Goal: Information Seeking & Learning: Learn about a topic

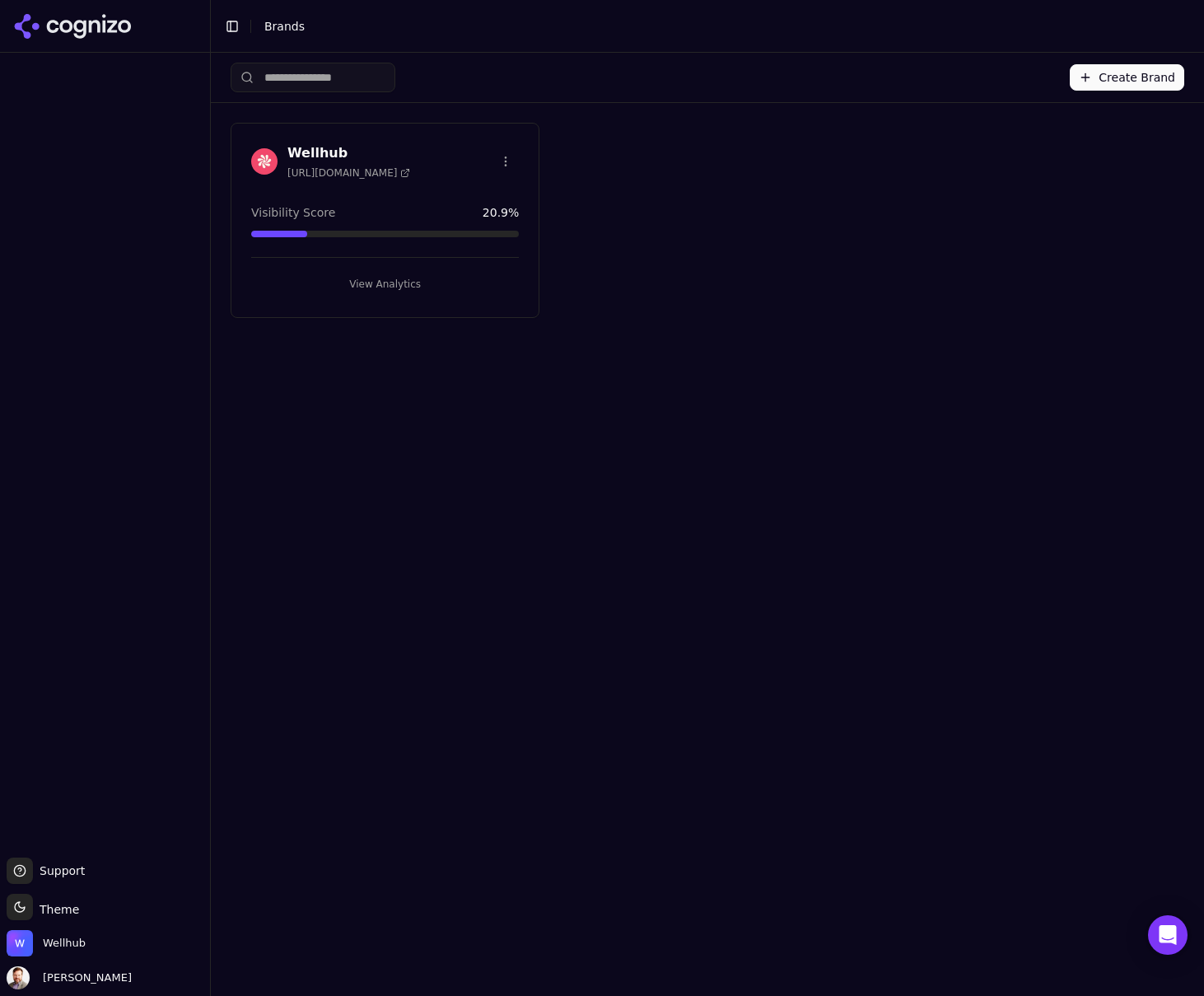
click at [323, 152] on h3 "Wellhub" at bounding box center [348, 153] width 123 height 19
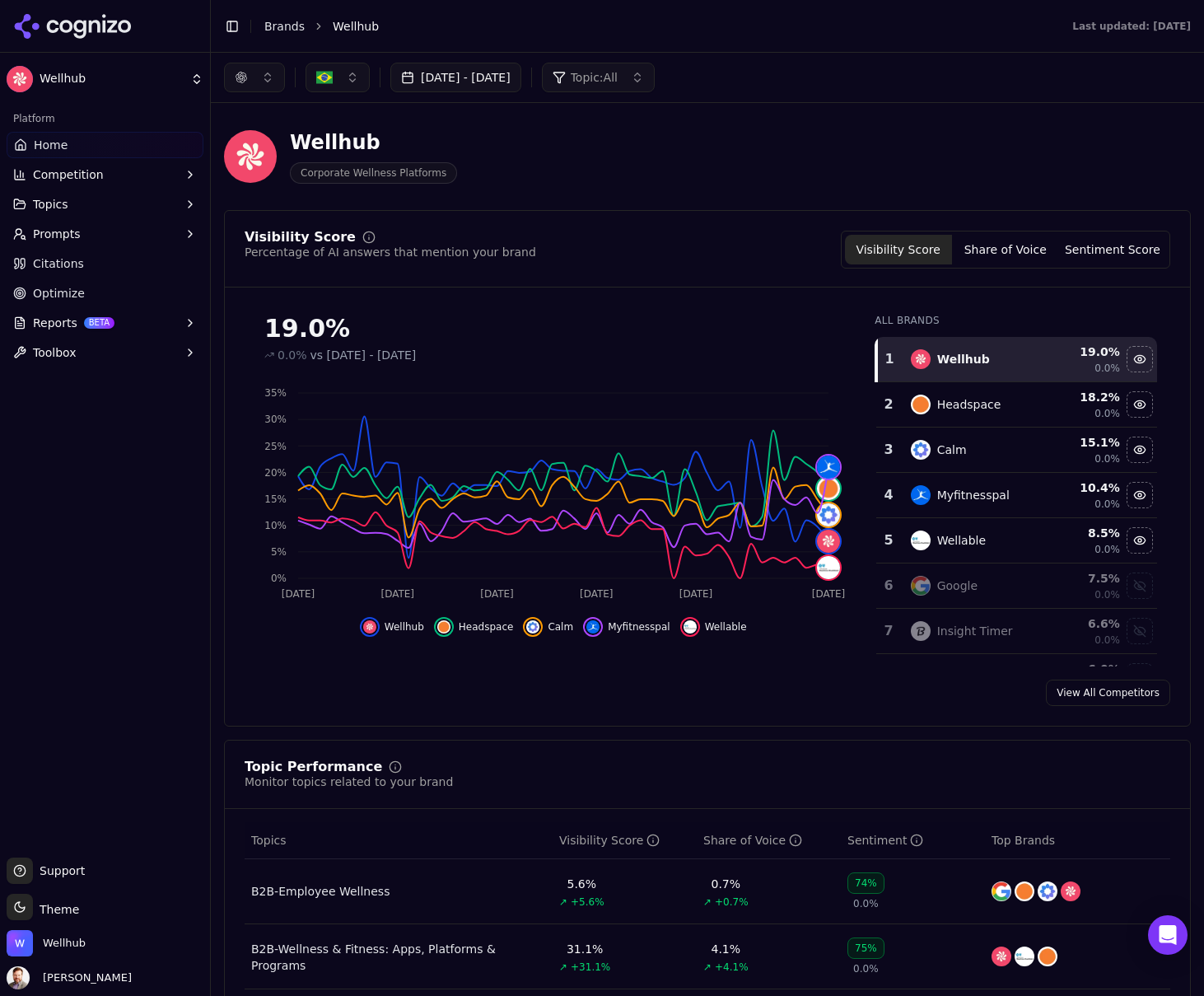
click at [1110, 252] on button "Sentiment Score" at bounding box center [1112, 250] width 107 height 30
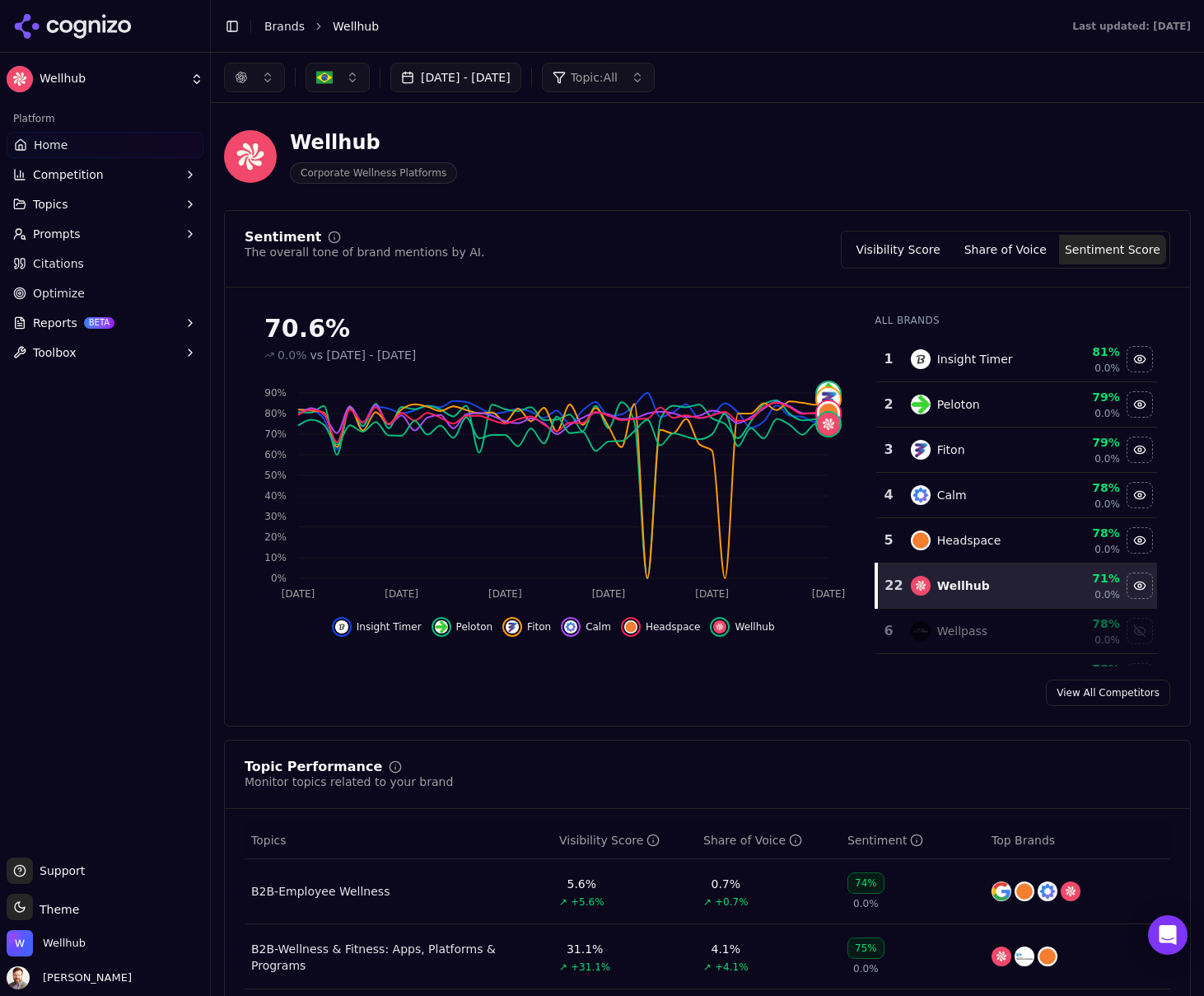
click at [349, 77] on button "button" at bounding box center [337, 78] width 64 height 30
click at [59, 236] on span "Prompts" at bounding box center [57, 234] width 48 height 17
click at [49, 203] on span "Topics" at bounding box center [50, 204] width 35 height 17
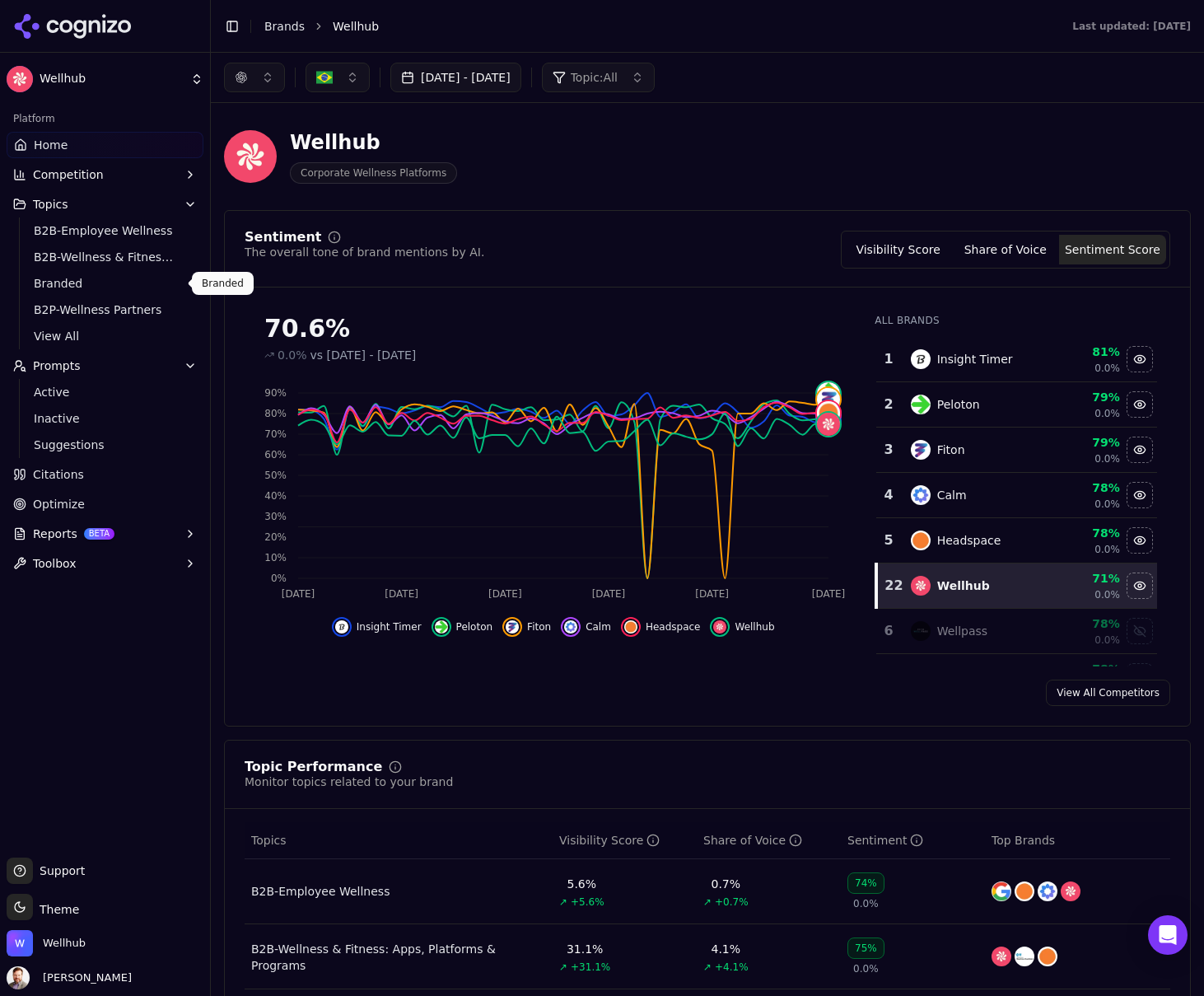
click at [70, 278] on span "Branded" at bounding box center [105, 283] width 143 height 17
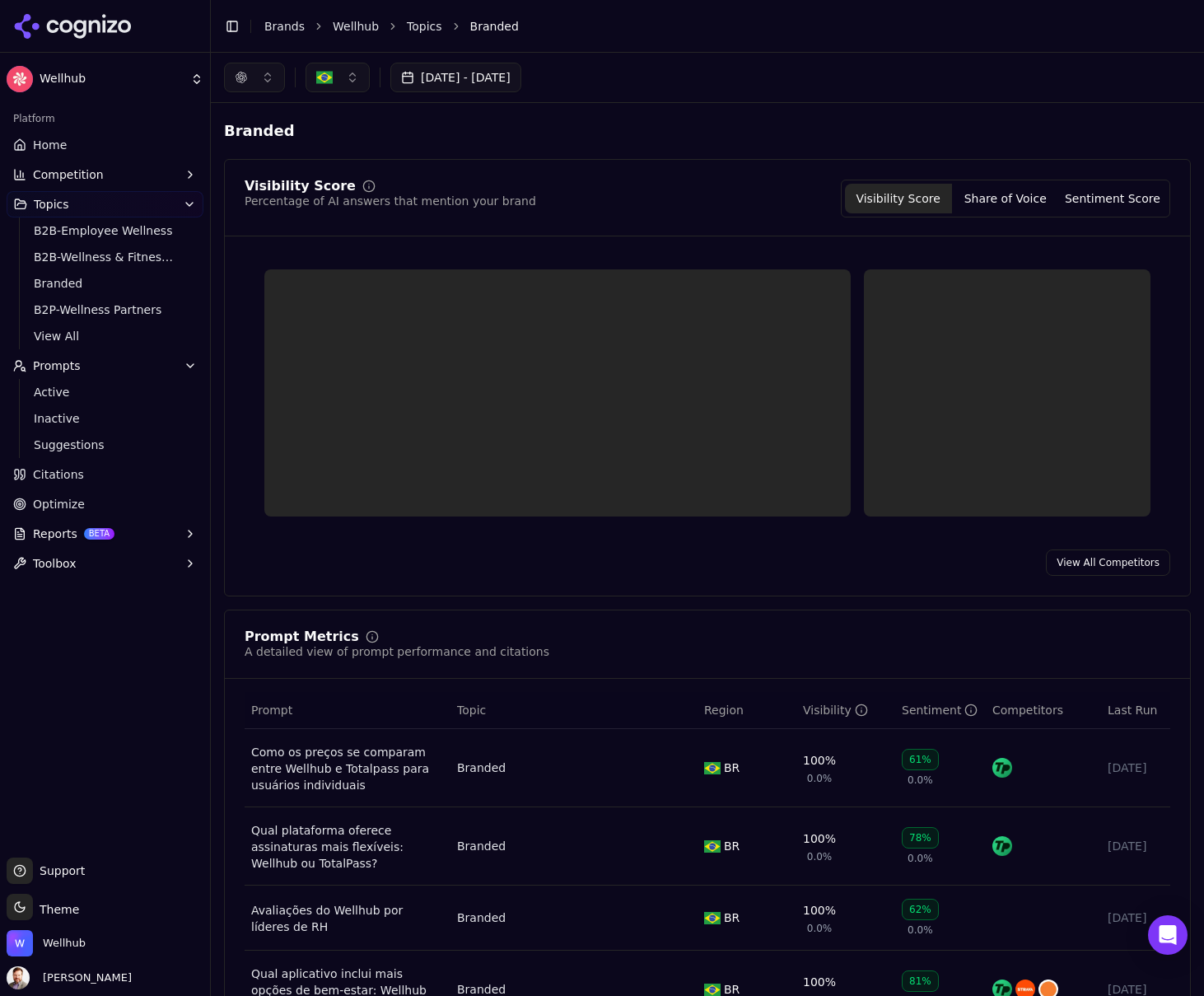
click at [355, 80] on button "button" at bounding box center [337, 78] width 64 height 30
click at [360, 142] on span "[GEOGRAPHIC_DATA]" at bounding box center [396, 142] width 121 height 17
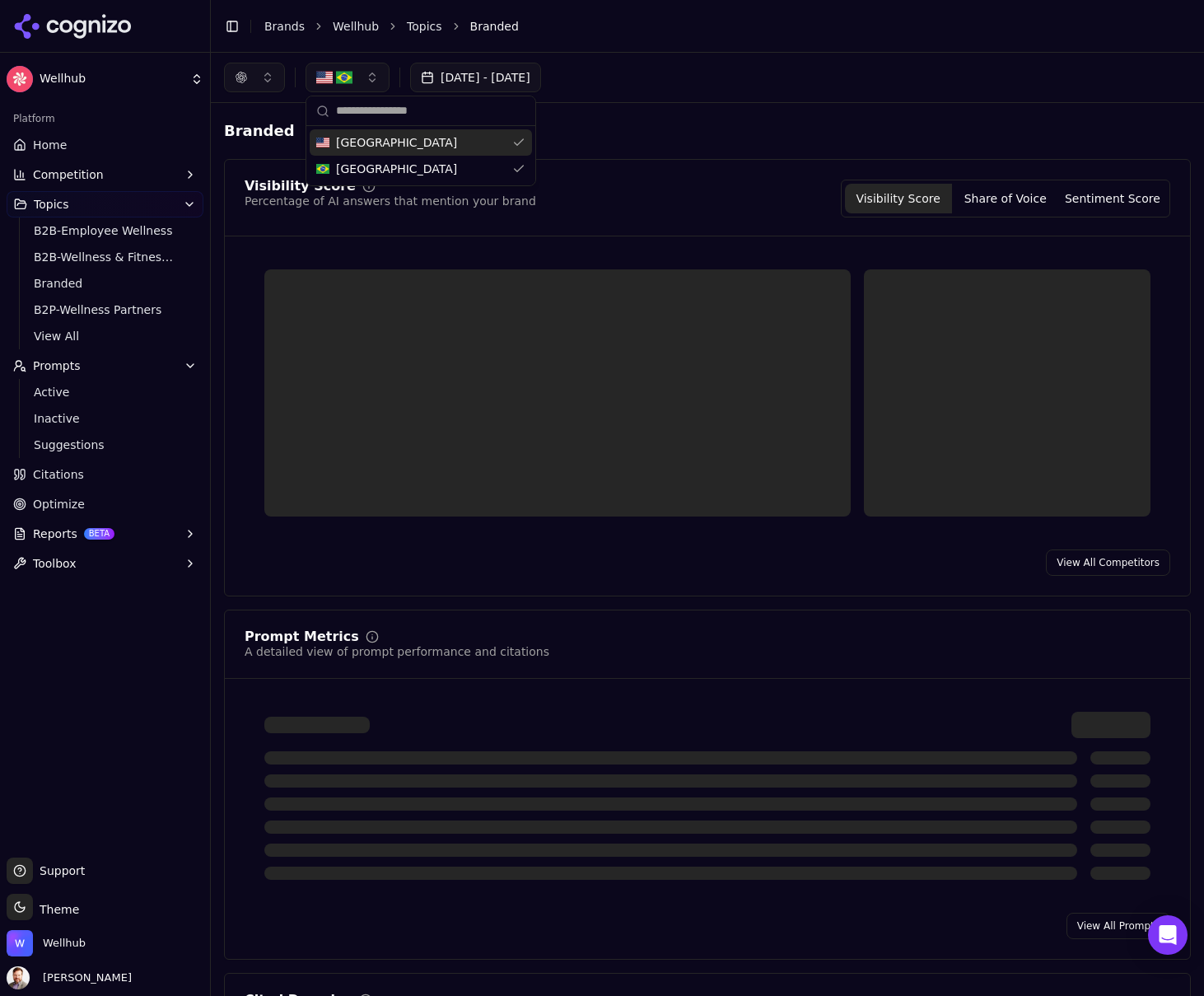
click at [271, 78] on button "button" at bounding box center [254, 78] width 61 height 30
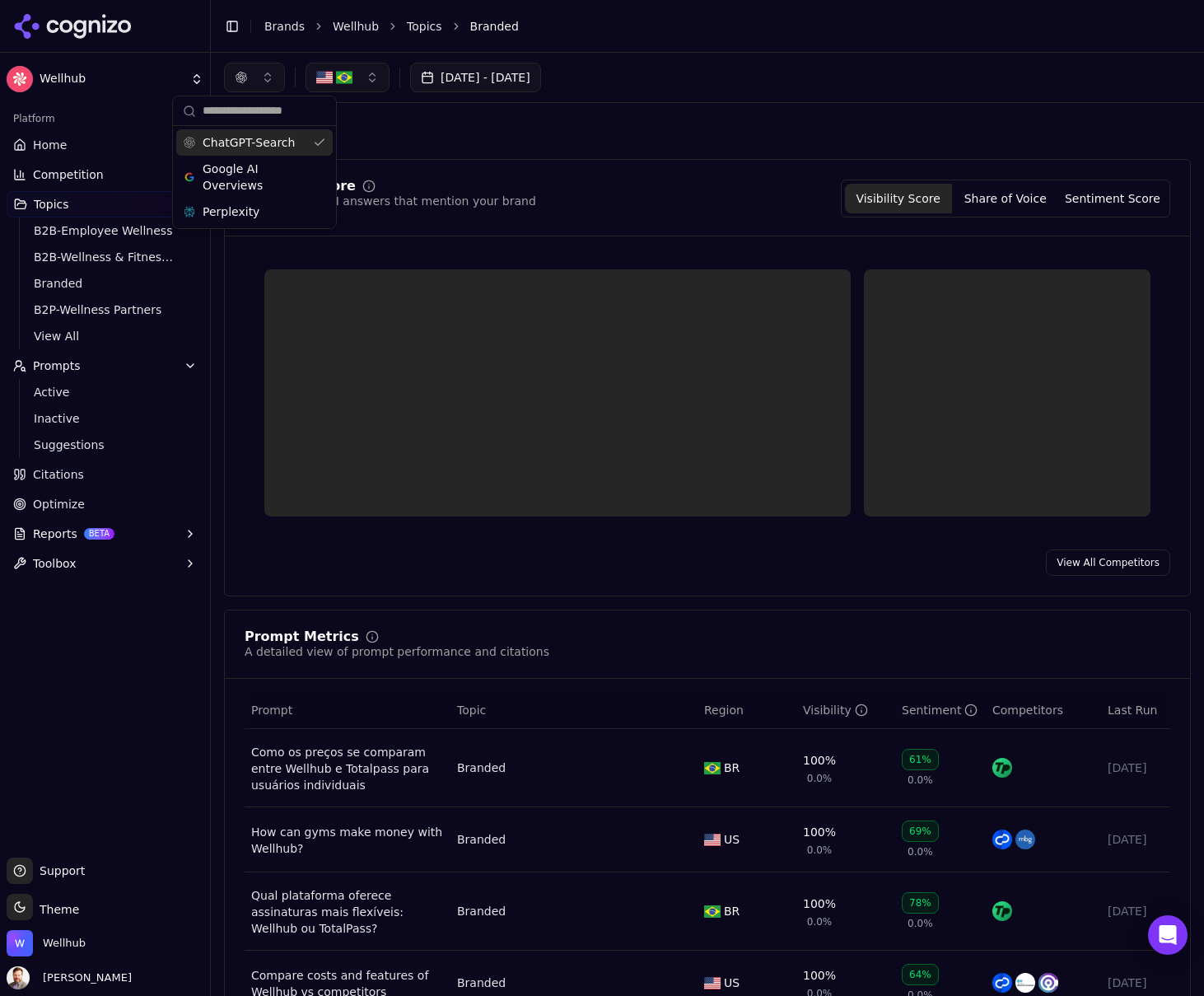
click at [1101, 201] on button "Sentiment Score" at bounding box center [1112, 199] width 107 height 30
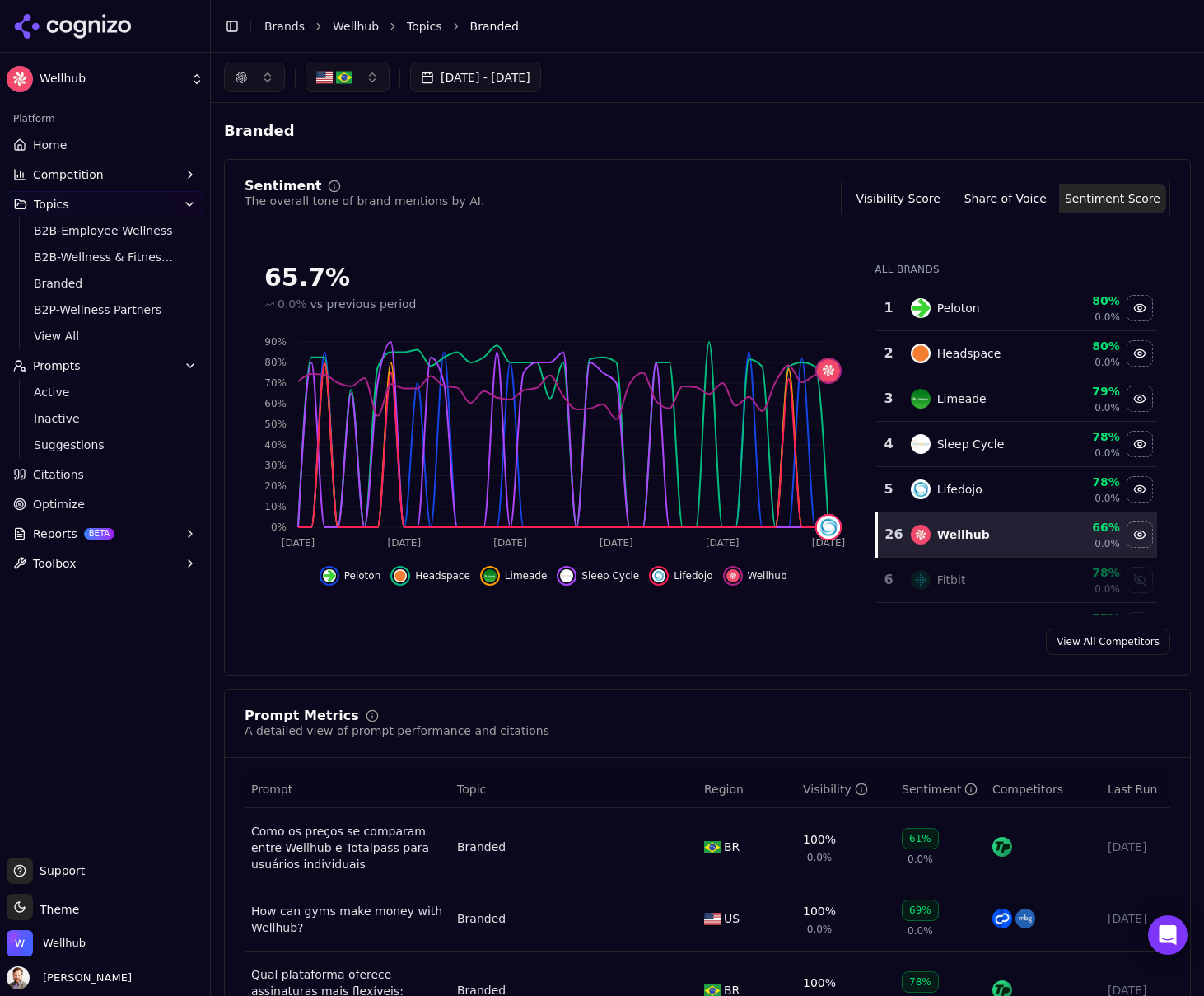
scroll to position [10, 0]
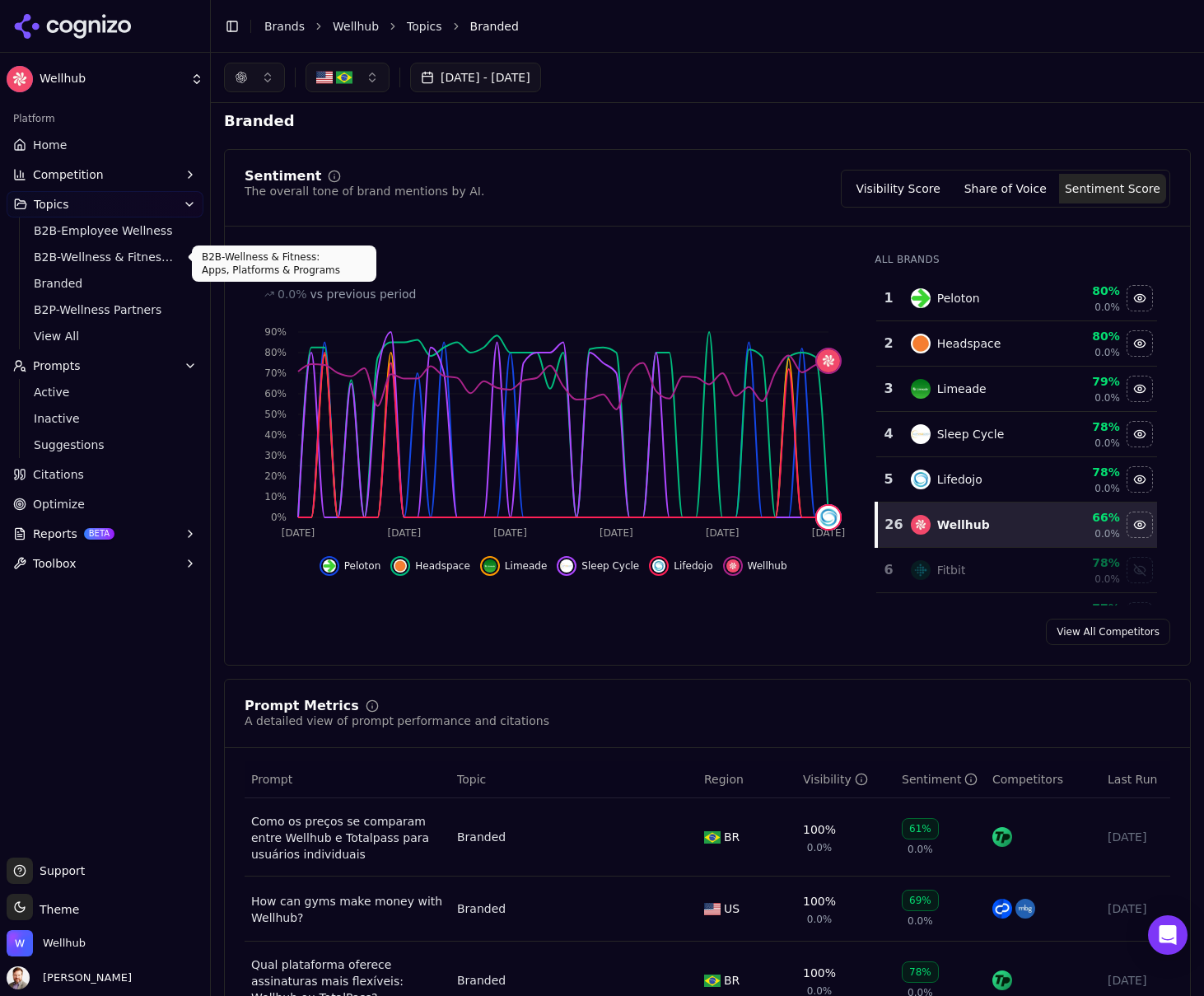
click at [129, 255] on span "B2B-Wellness & Fitness: Apps, Platforms & Programs" at bounding box center [105, 257] width 143 height 17
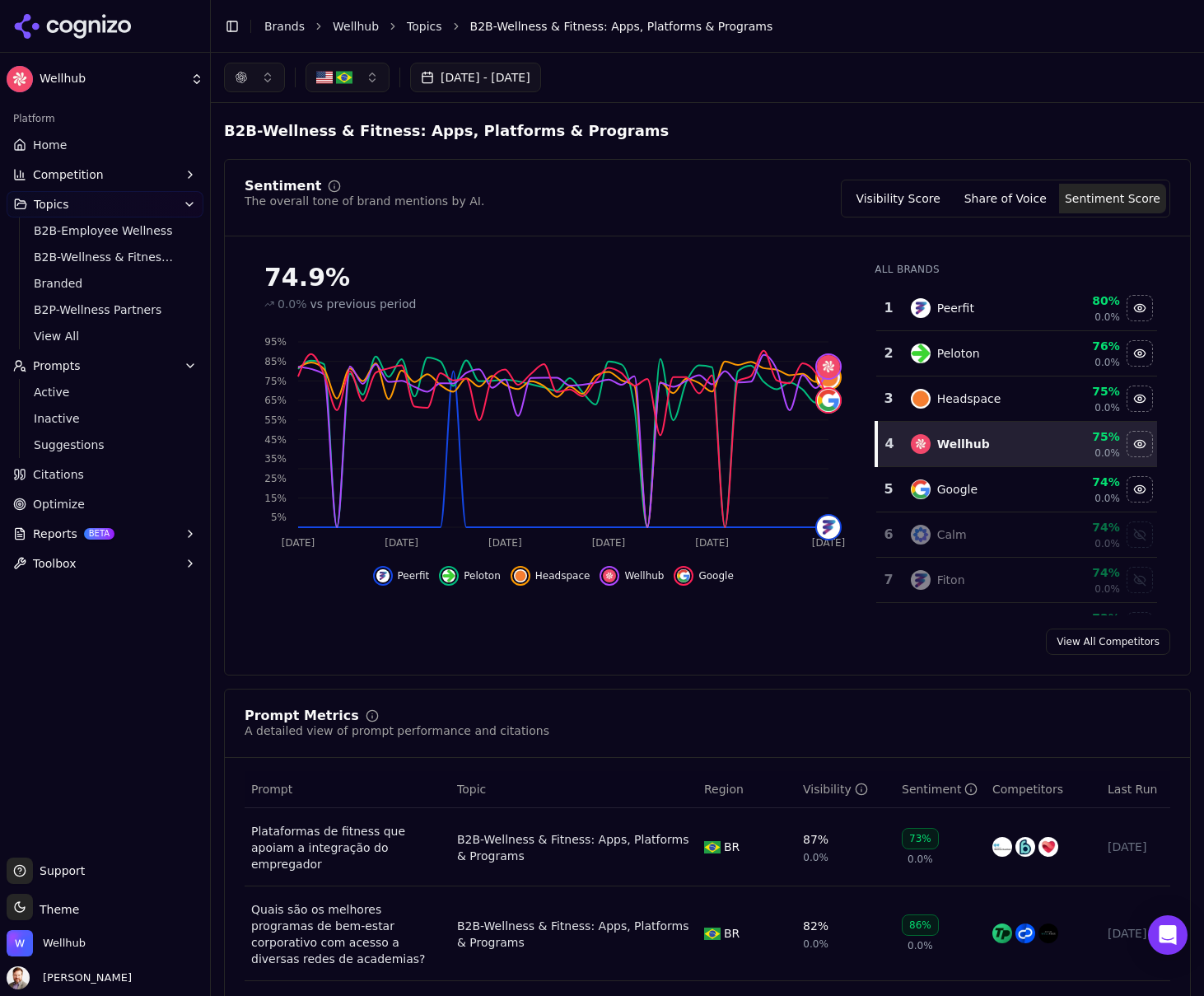
click at [370, 86] on button "button" at bounding box center [347, 78] width 84 height 30
click at [516, 171] on div "[GEOGRAPHIC_DATA]" at bounding box center [421, 169] width 223 height 27
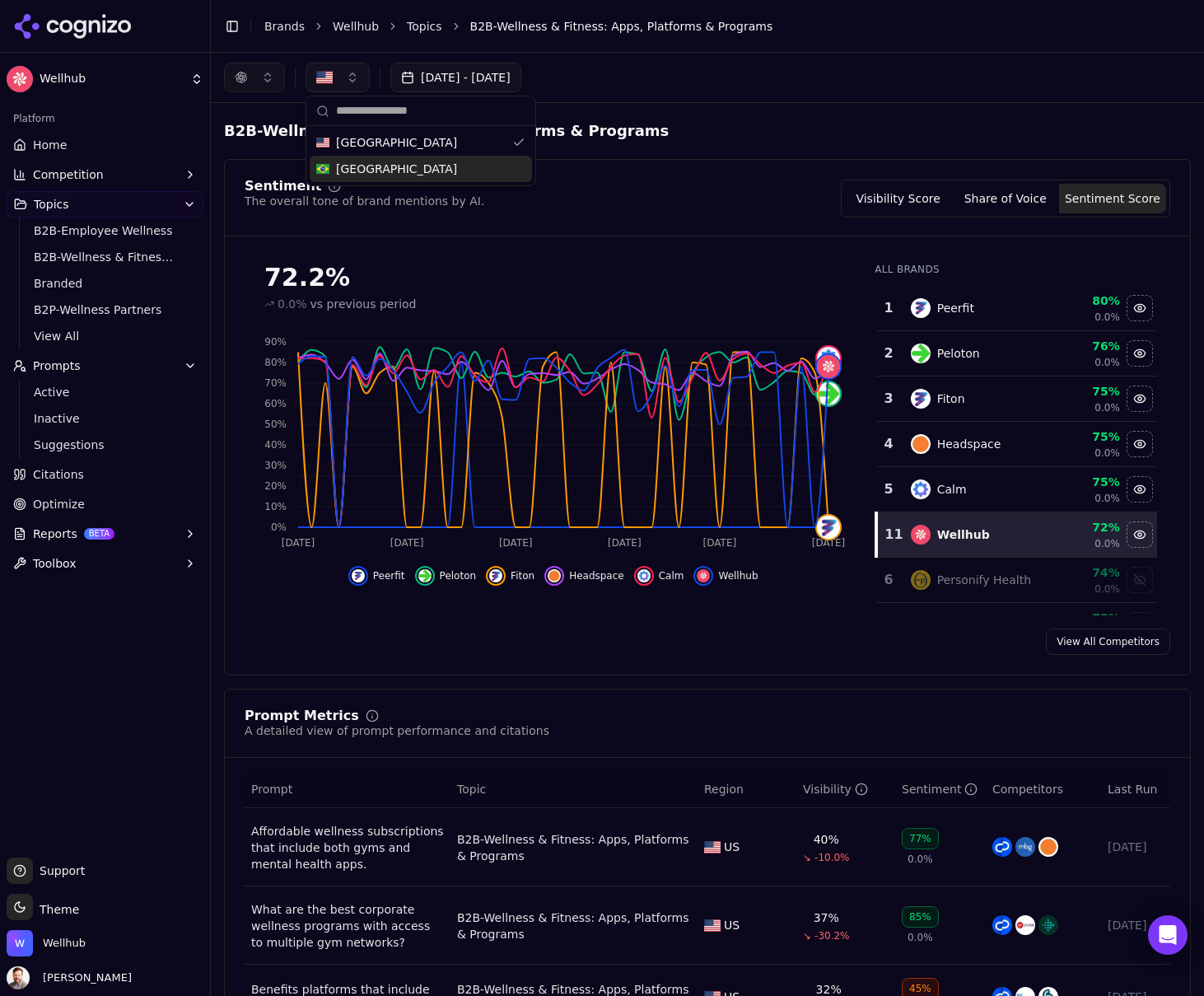
click at [883, 207] on button "Visibility Score" at bounding box center [898, 199] width 107 height 30
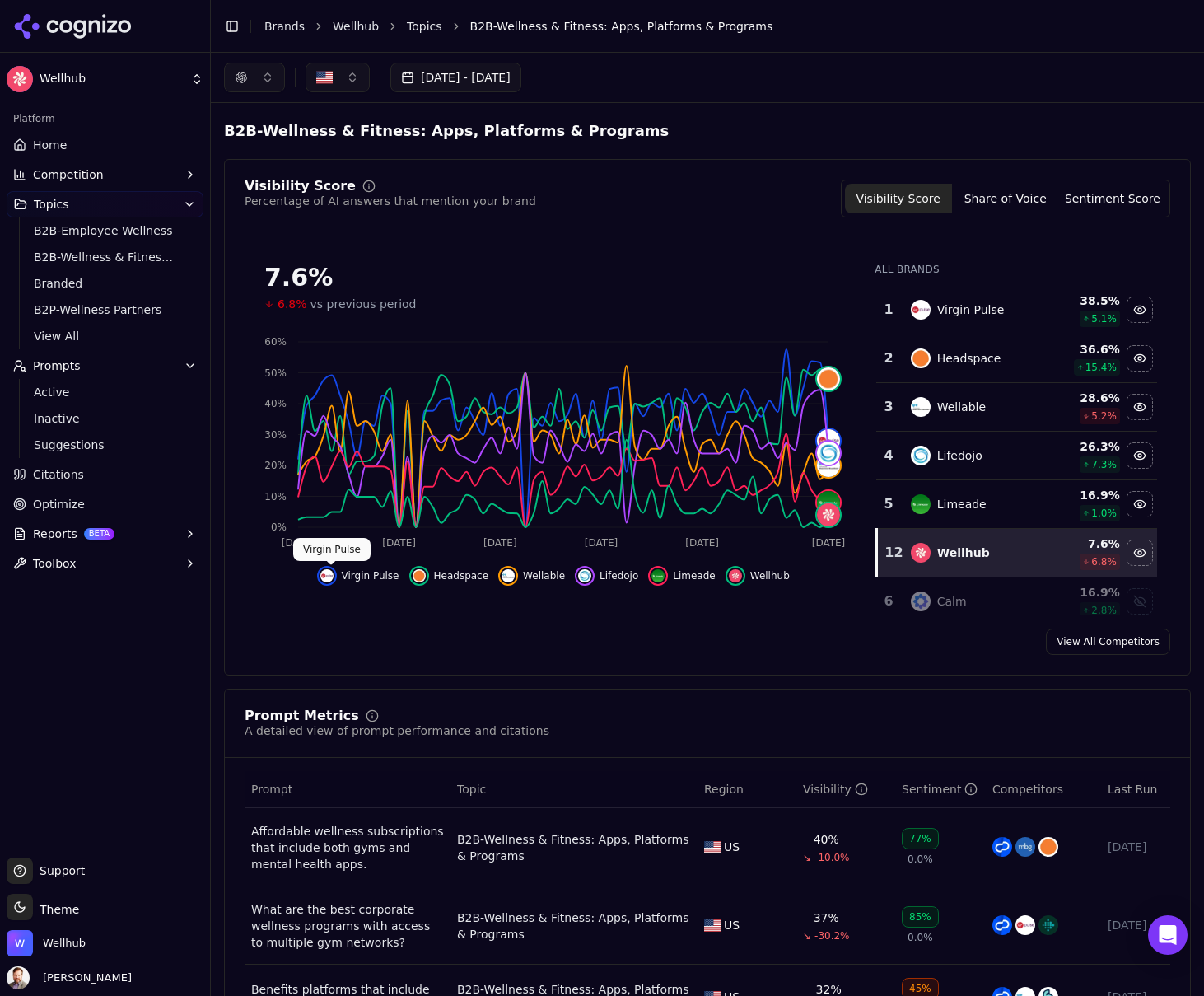
click at [332, 576] on img "Hide virgin pulse data" at bounding box center [327, 575] width 13 height 13
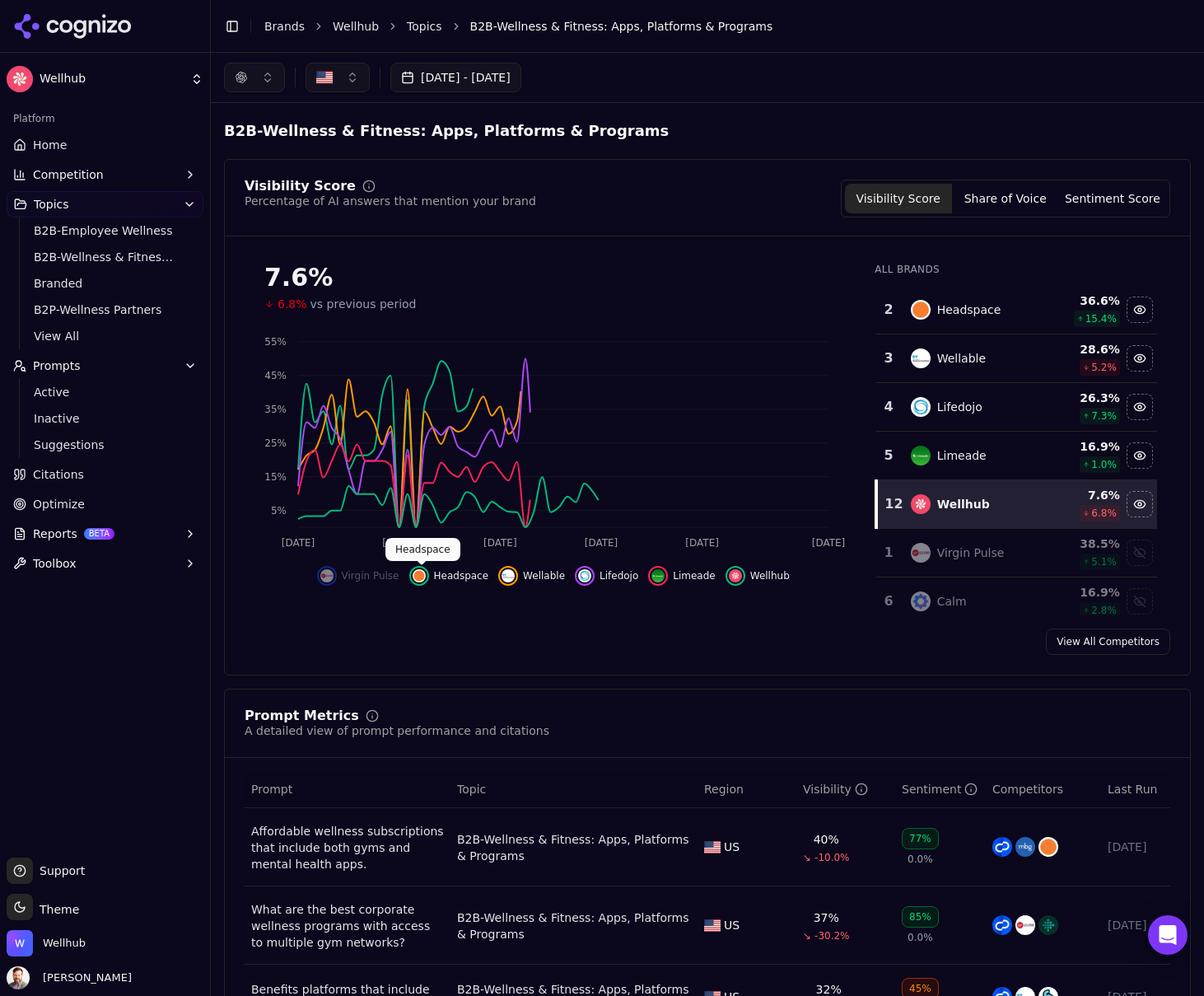
click at [428, 575] on div "Hide headspace data" at bounding box center [419, 576] width 19 height 19
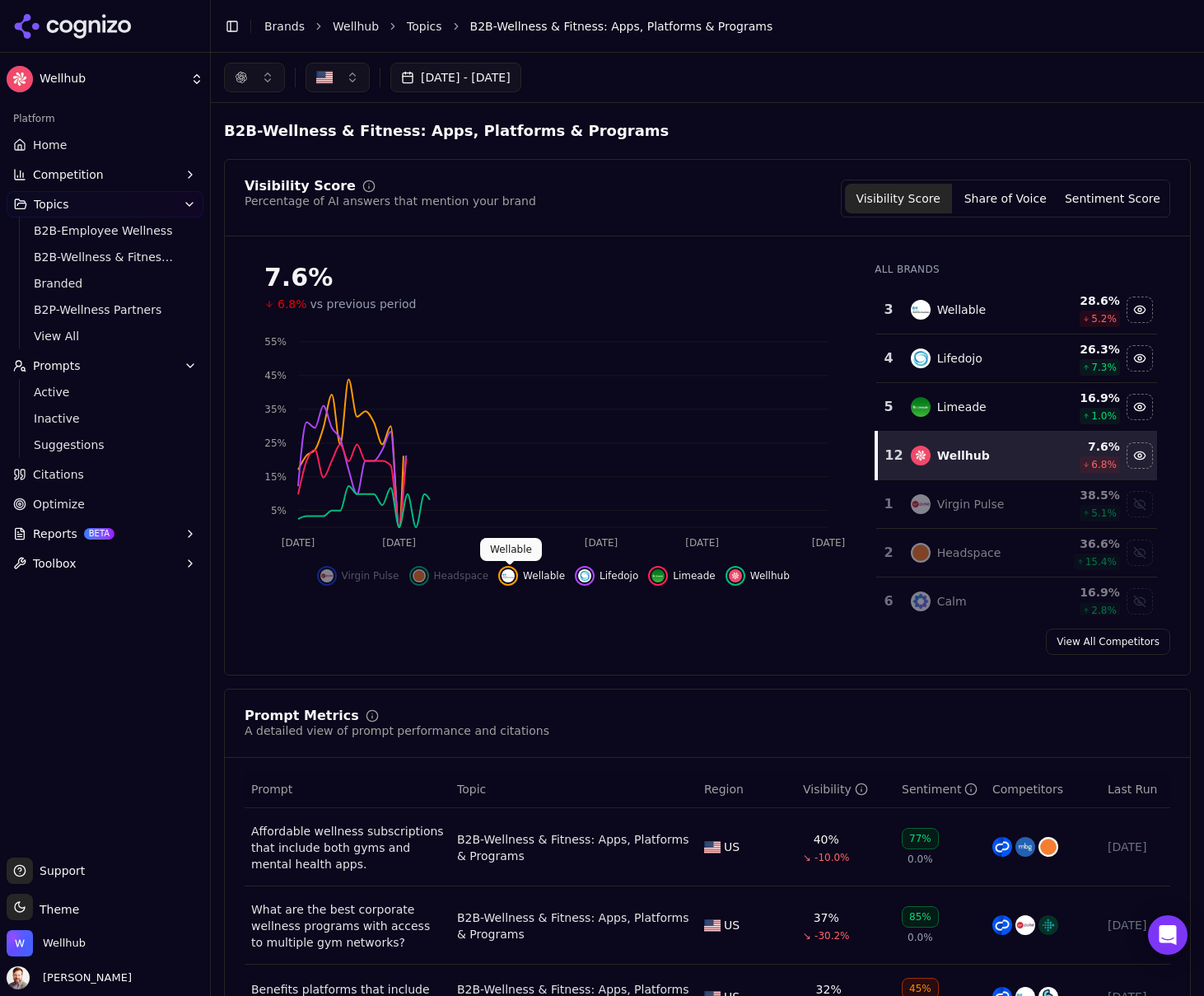
click at [519, 570] on button "Wellable" at bounding box center [532, 576] width 67 height 19
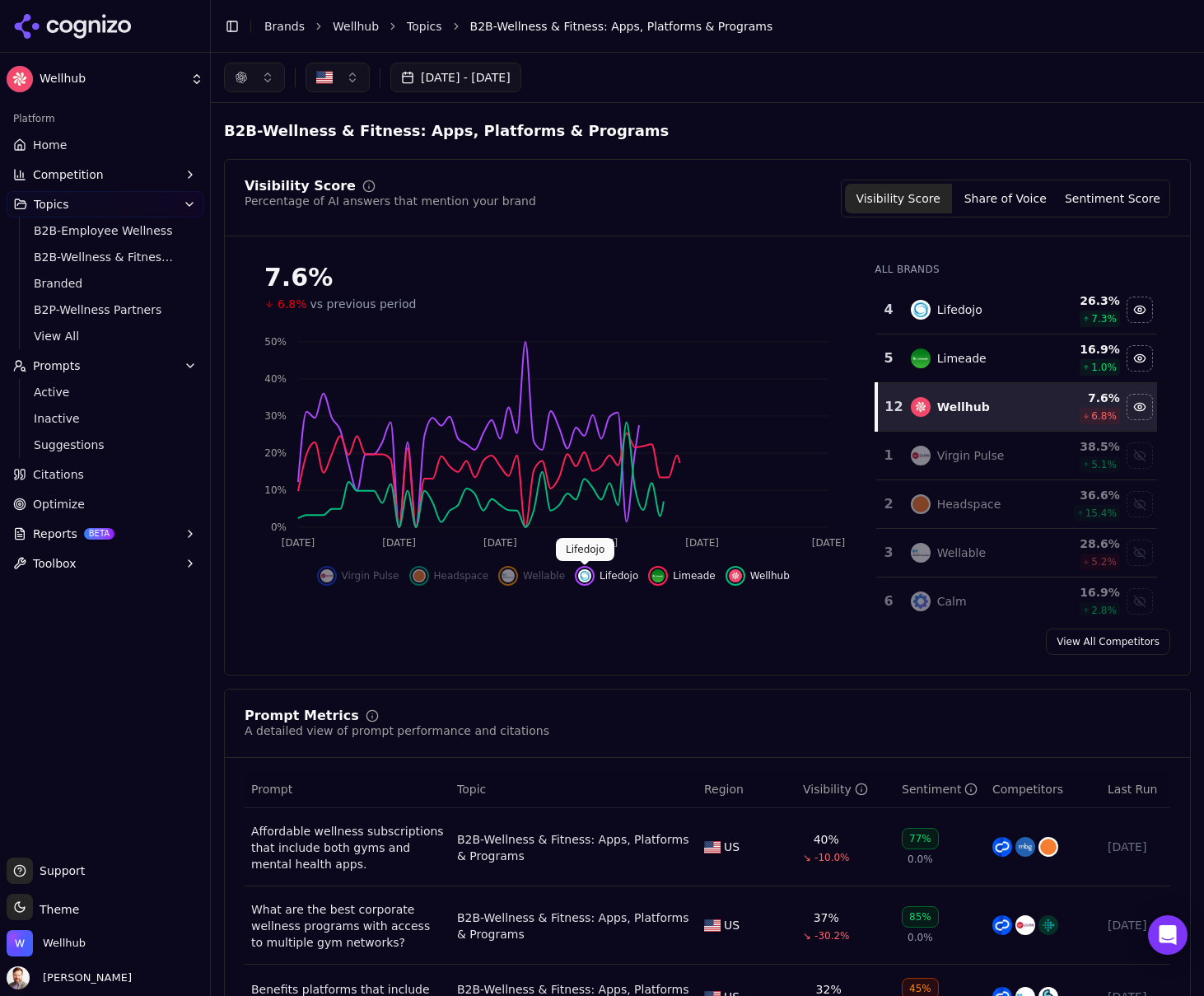
click at [582, 572] on img "Hide lifedojo data" at bounding box center [585, 575] width 13 height 13
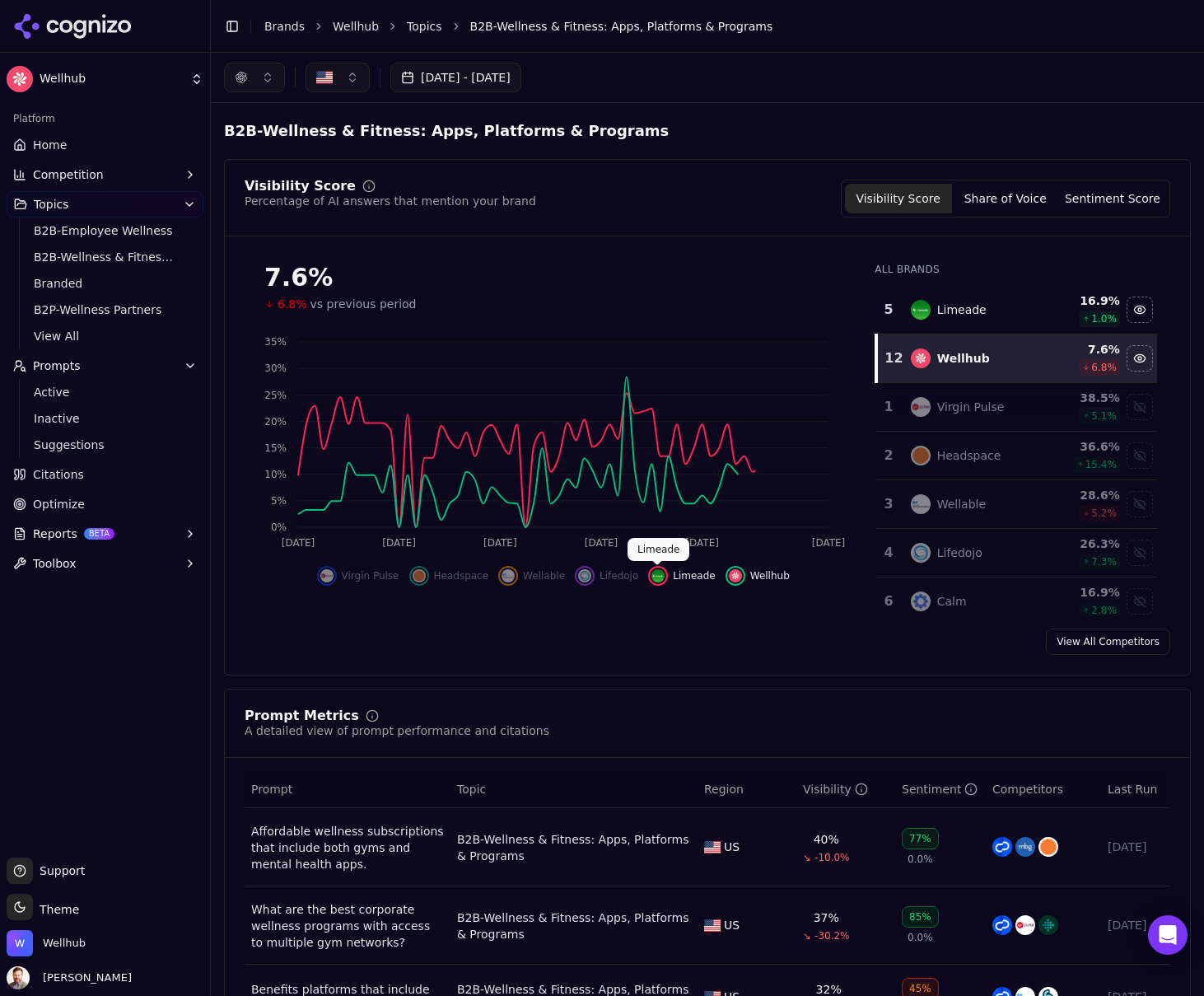
click at [660, 574] on img "Hide limeade data" at bounding box center [658, 575] width 13 height 13
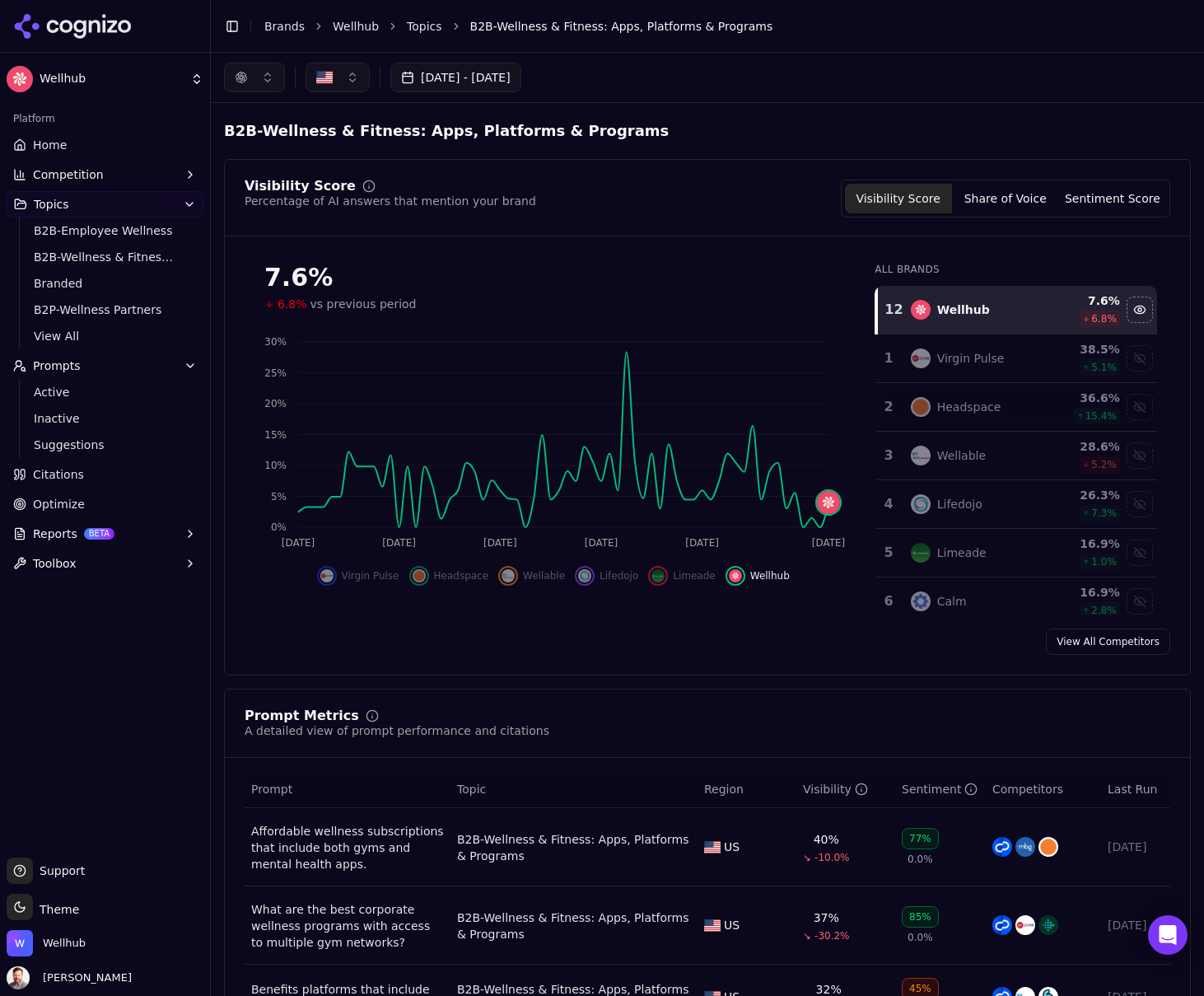
click at [505, 83] on button "[DATE] - [DATE]" at bounding box center [456, 78] width 131 height 30
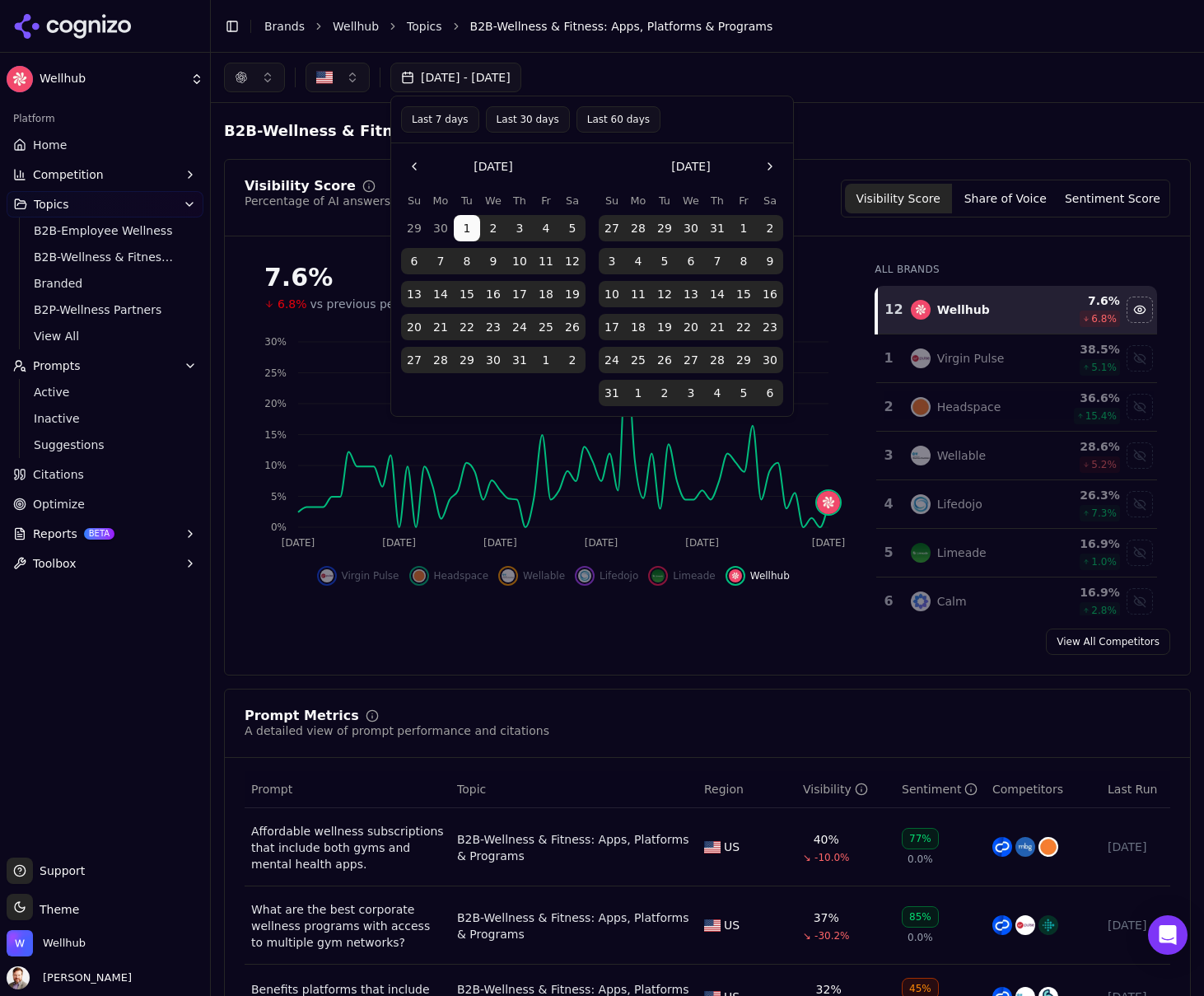
click at [640, 358] on button "25" at bounding box center [639, 361] width 27 height 27
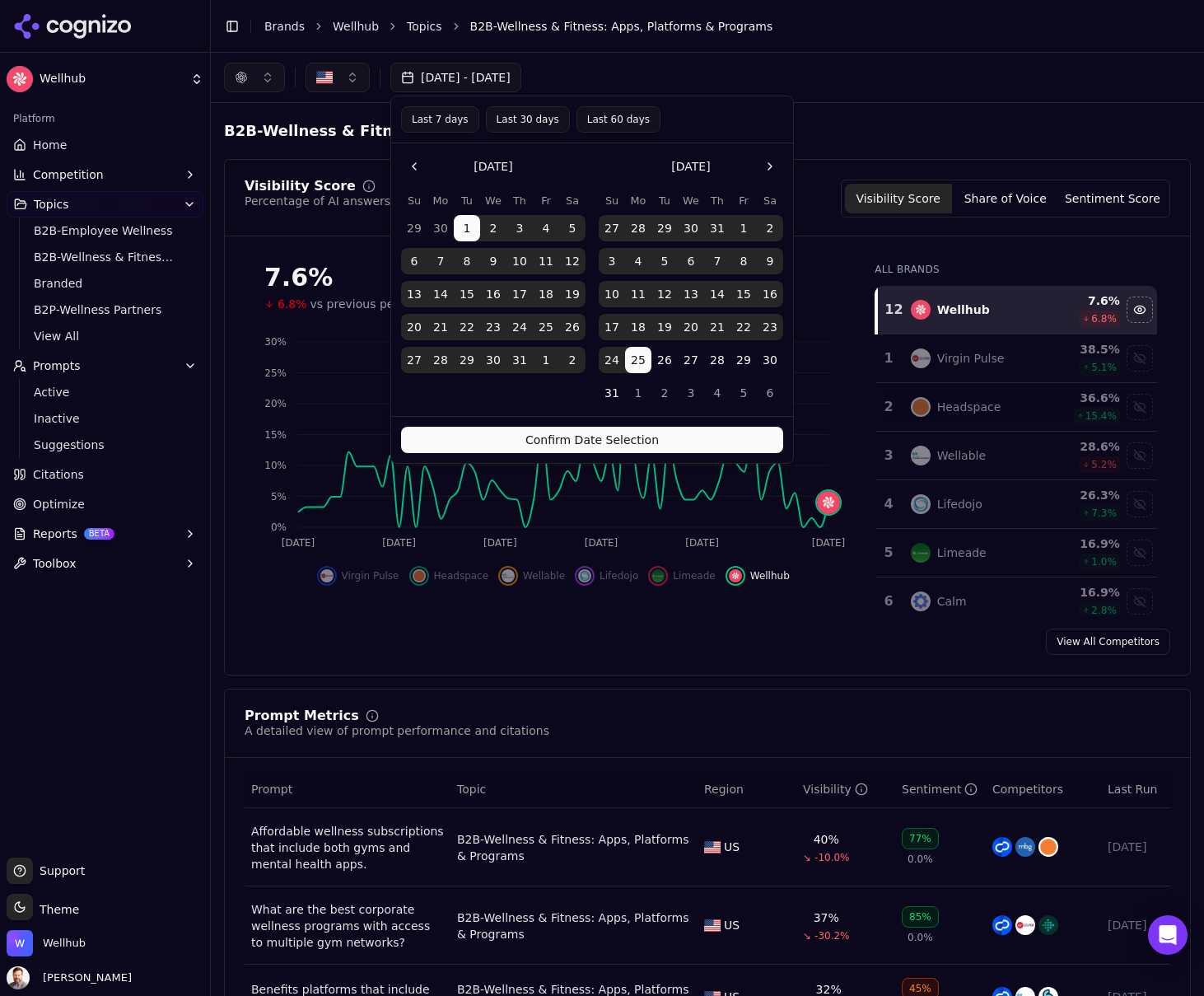
click at [650, 439] on button "Confirm Date Selection" at bounding box center [592, 440] width 382 height 27
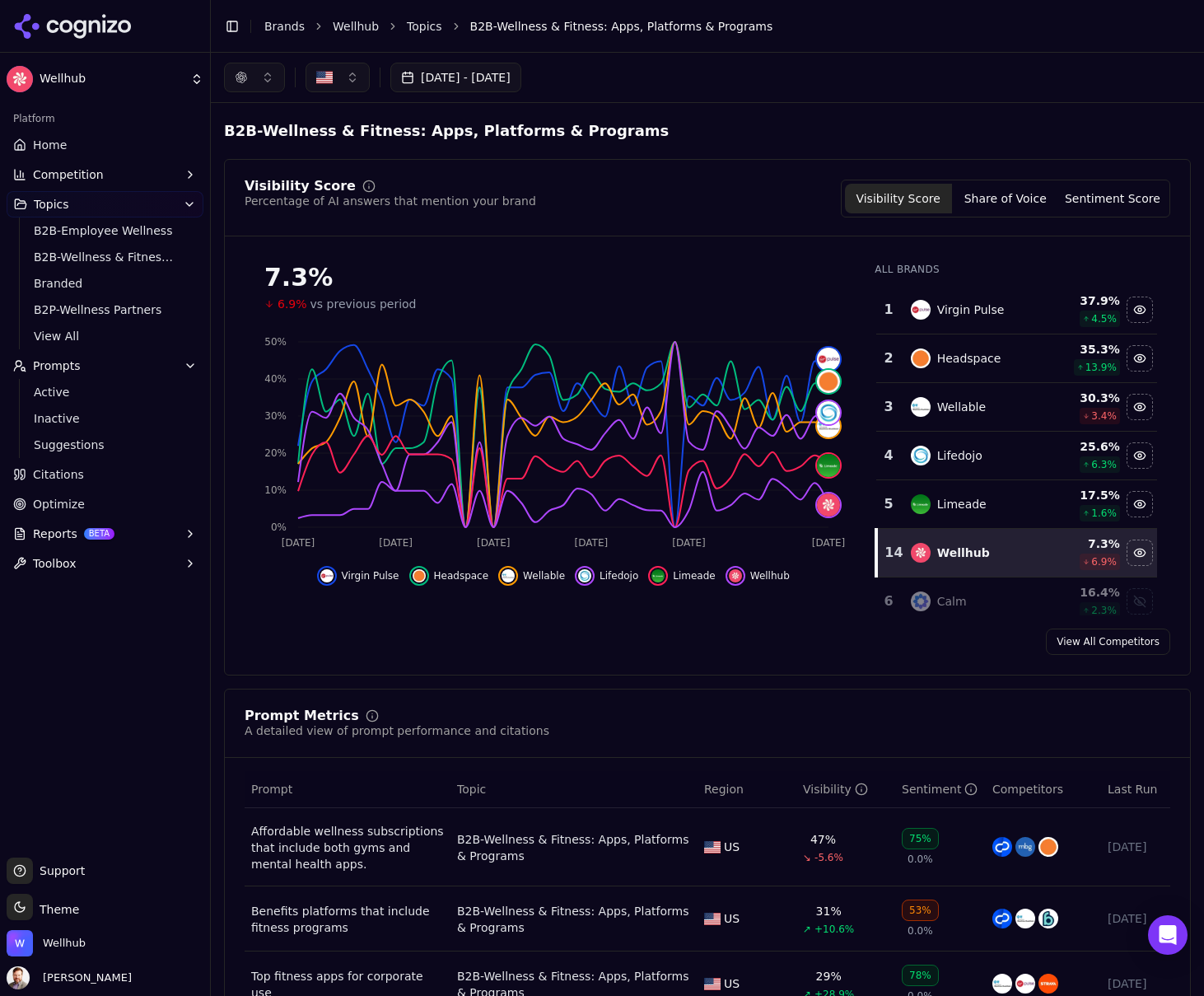
click at [268, 77] on button "button" at bounding box center [254, 78] width 61 height 30
click at [238, 171] on span "Google AI Overviews" at bounding box center [254, 177] width 103 height 33
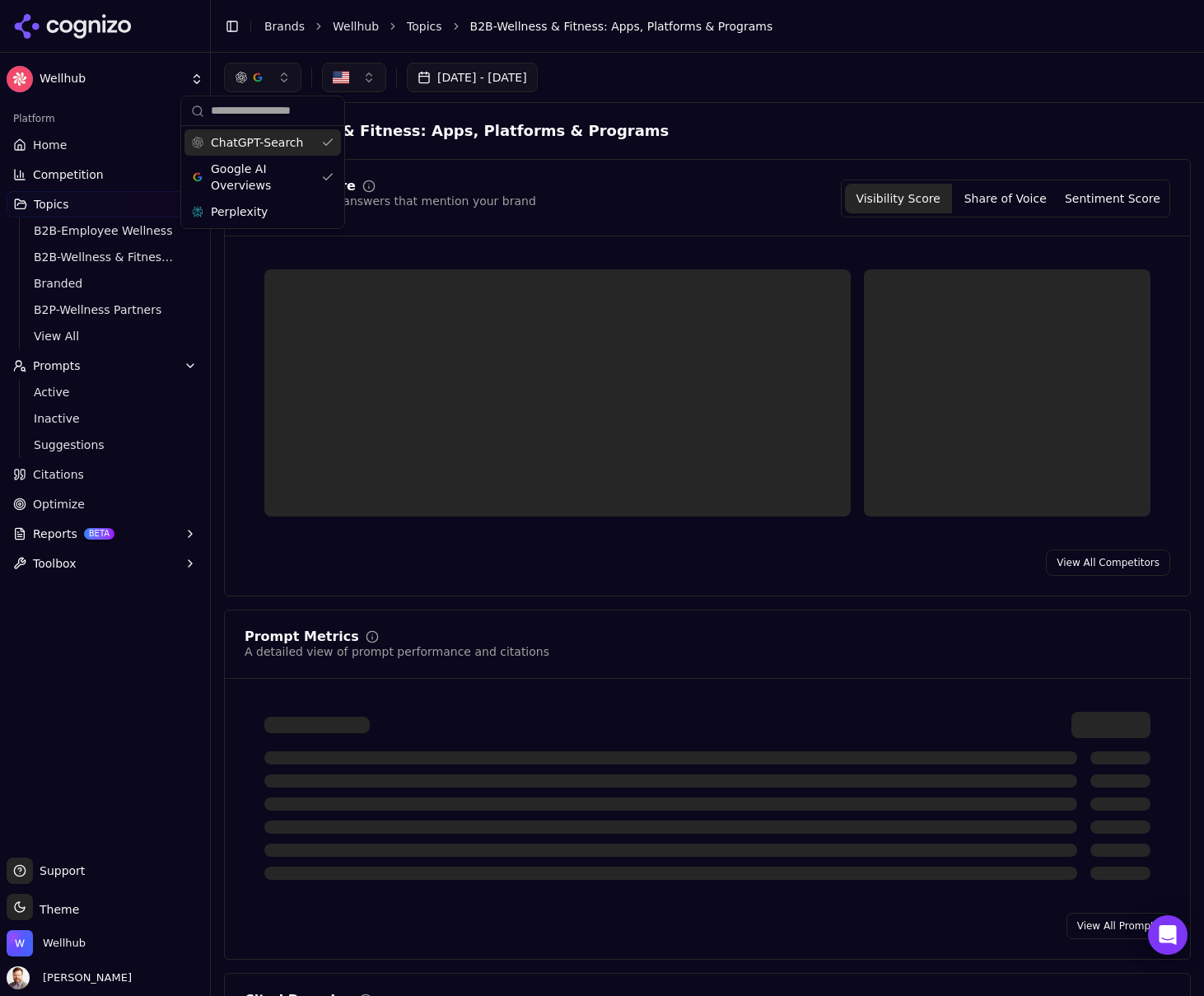
click at [289, 80] on button "button" at bounding box center [263, 78] width 78 height 30
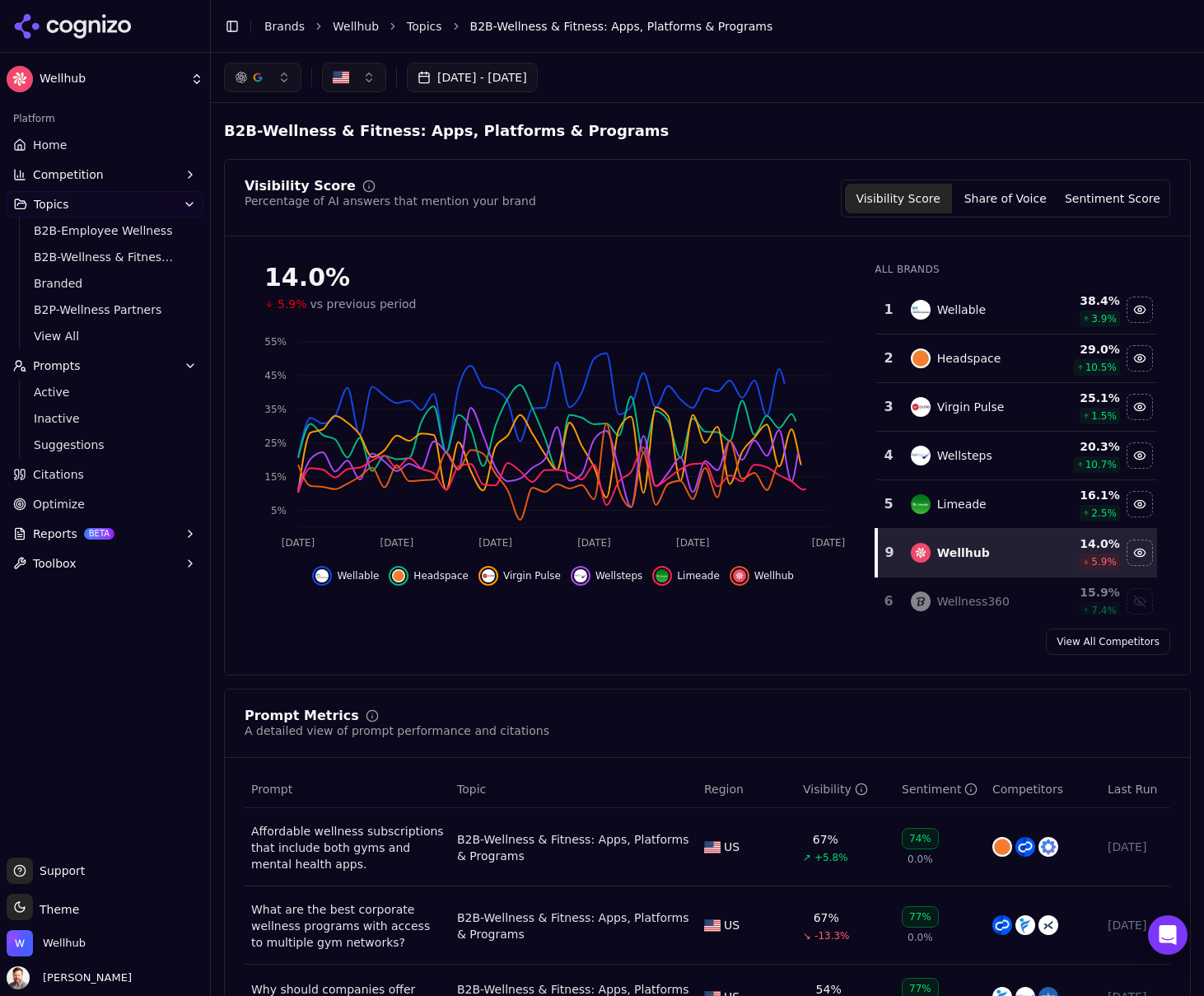
click at [293, 70] on button "button" at bounding box center [263, 78] width 78 height 30
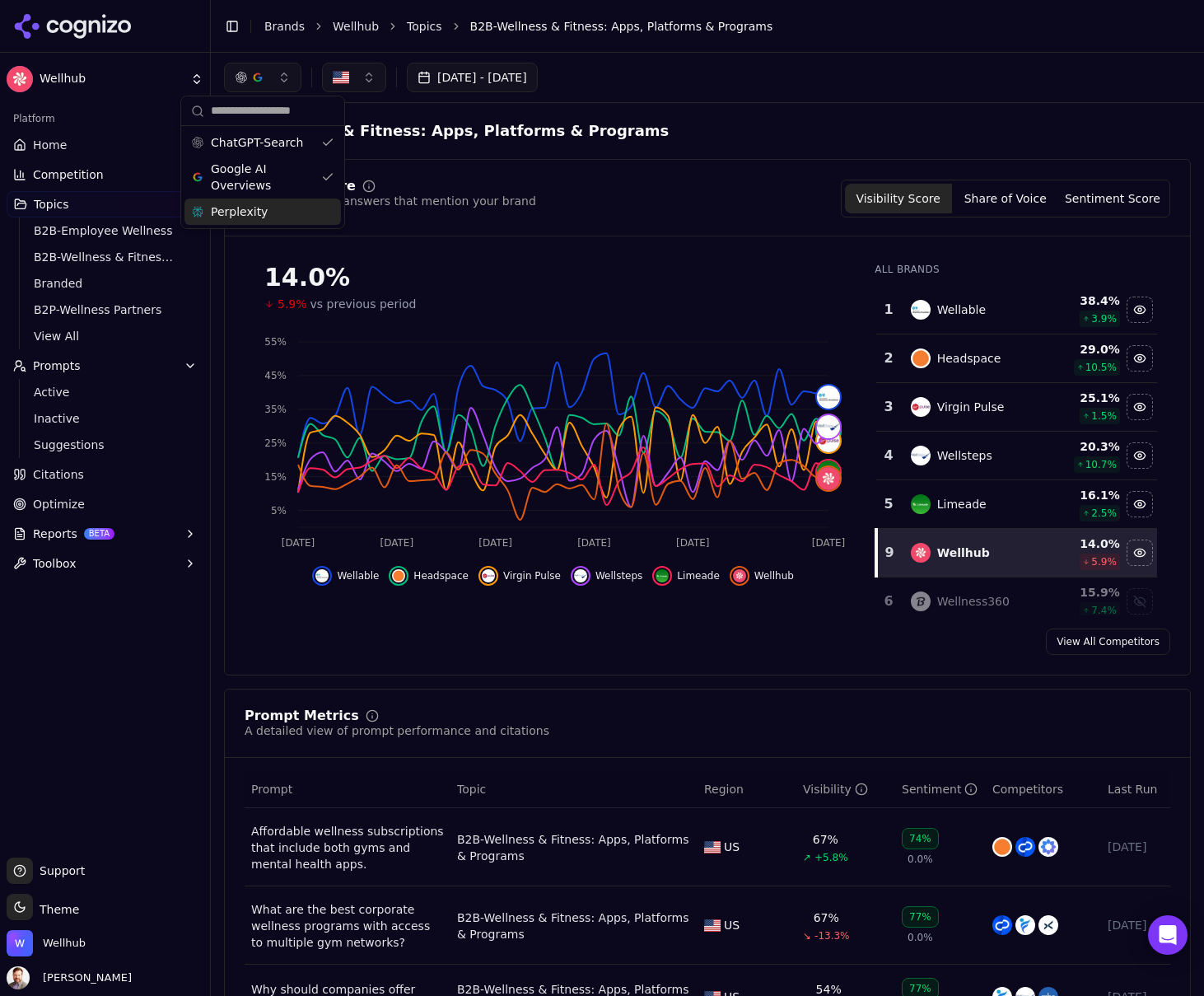
click at [247, 215] on span "Perplexity" at bounding box center [239, 211] width 57 height 17
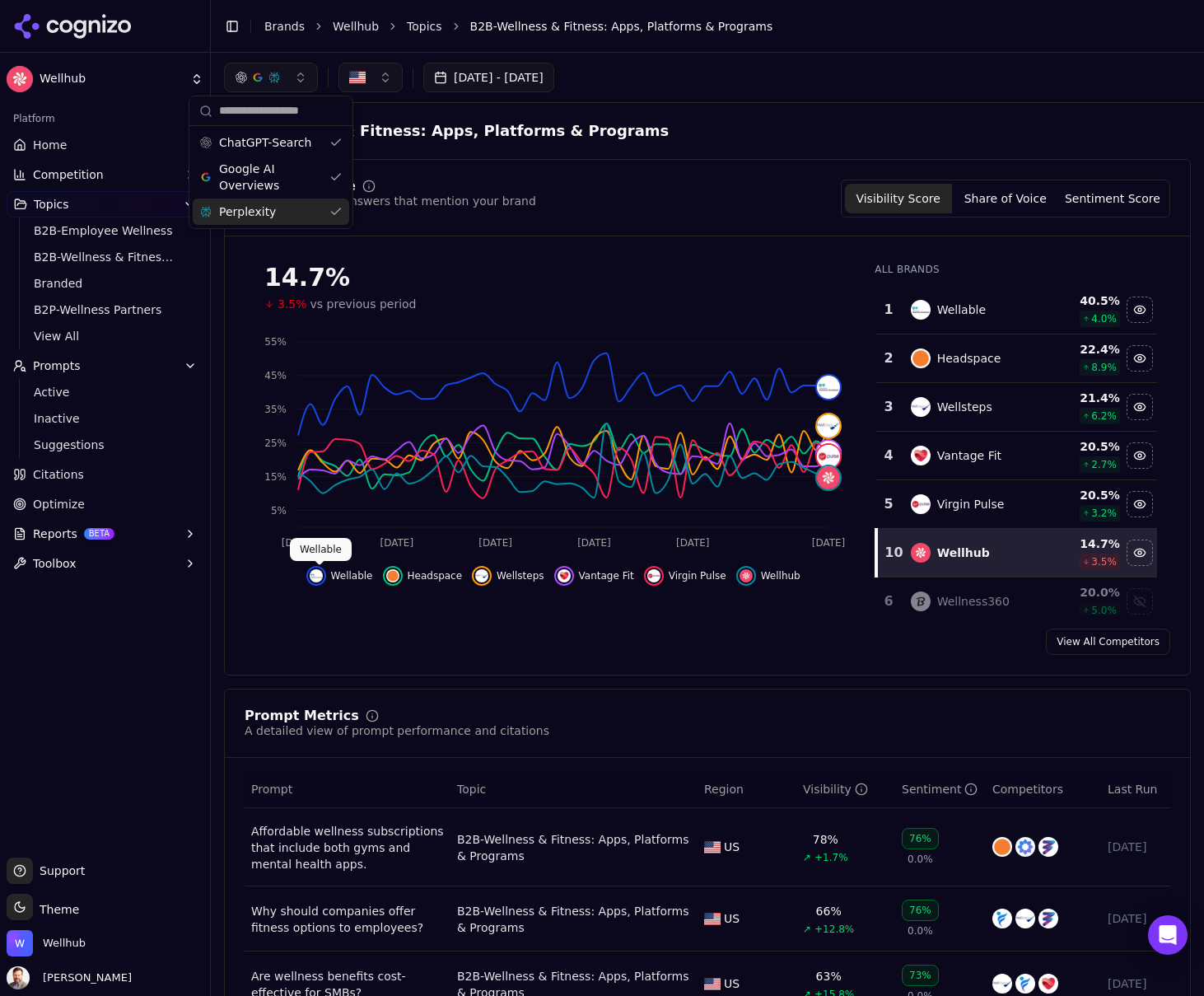
click at [320, 576] on img "Hide wellable data" at bounding box center [316, 575] width 13 height 13
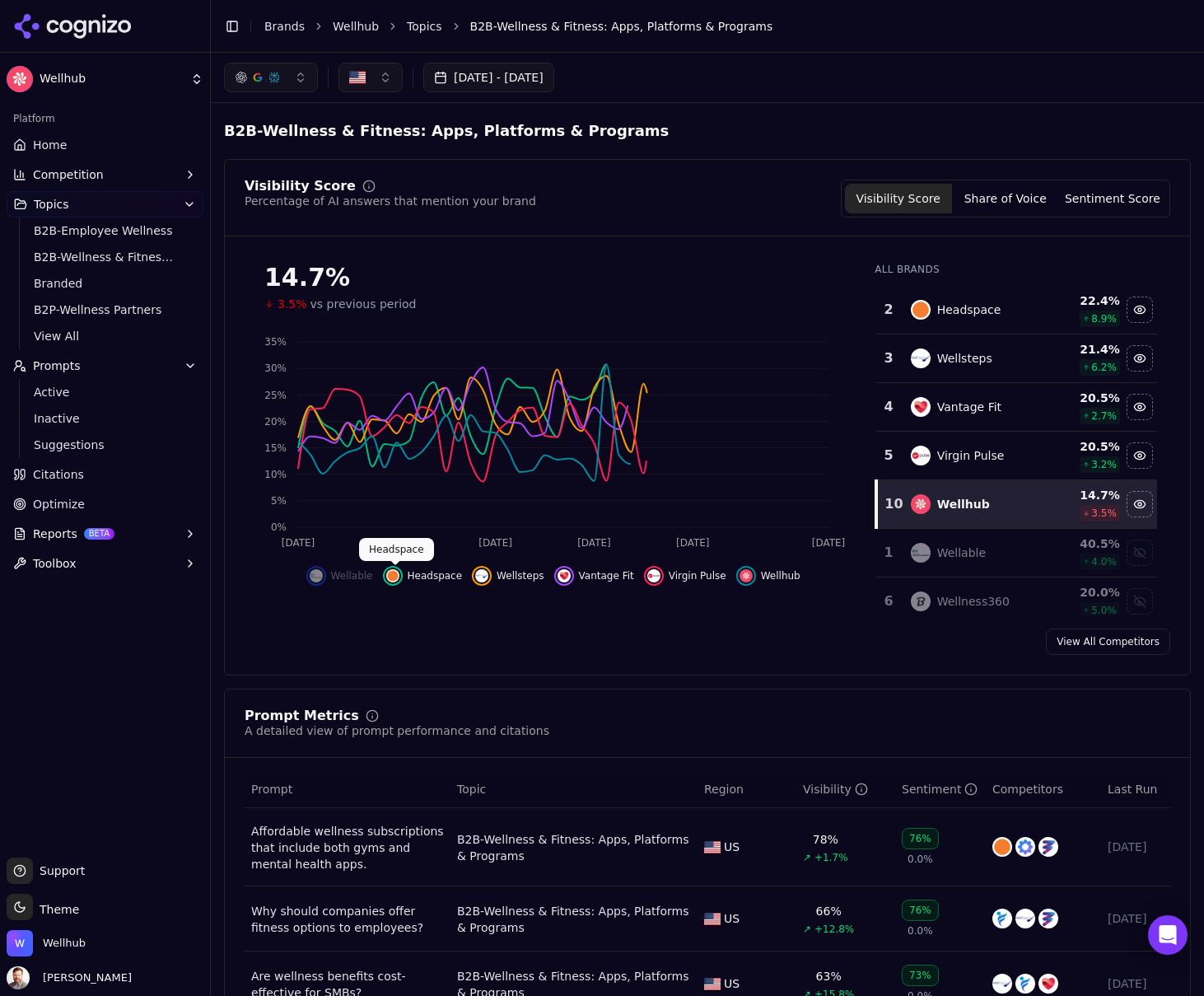
click at [392, 575] on img "Hide headspace data" at bounding box center [392, 575] width 13 height 13
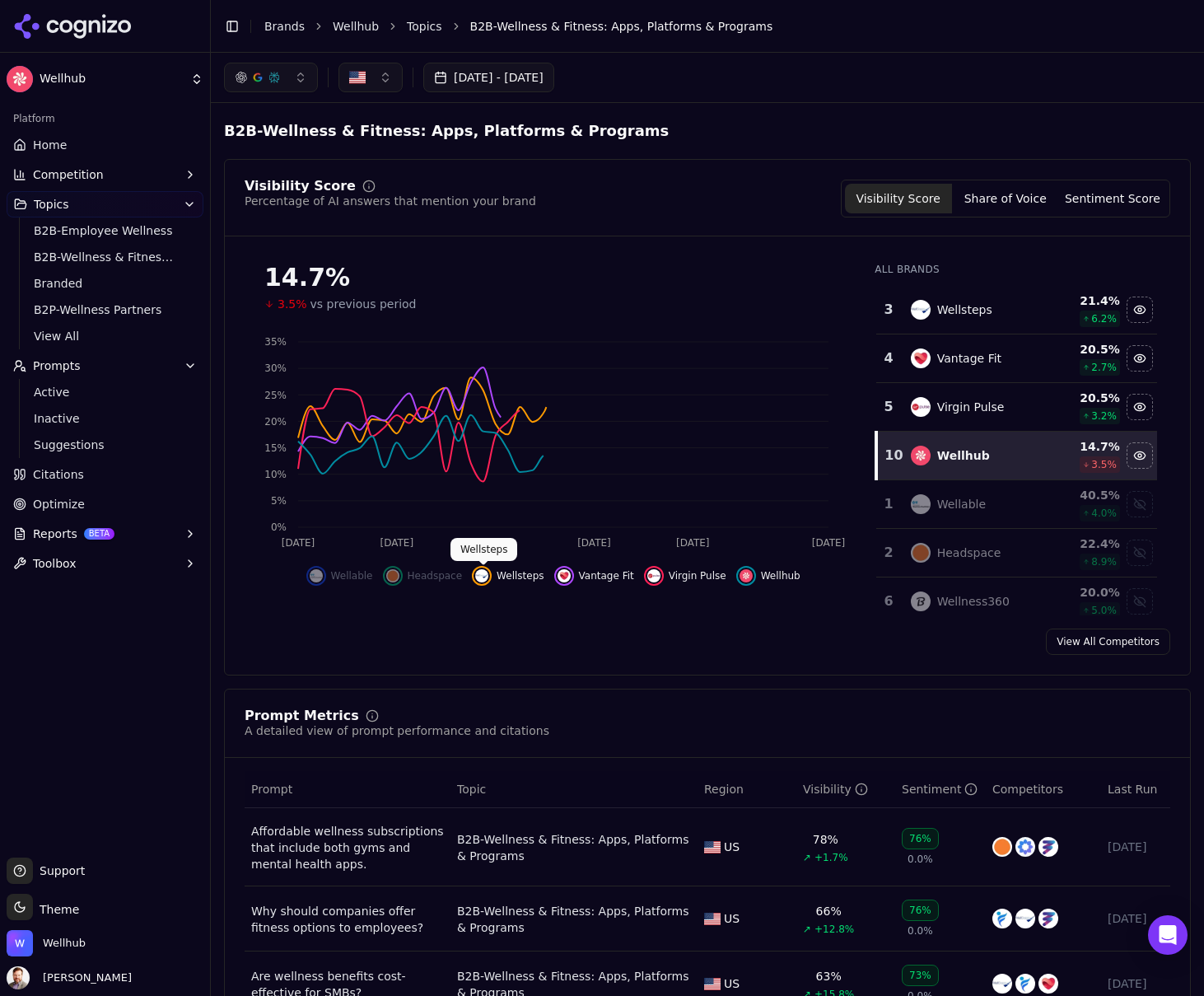
click at [484, 579] on img "Hide wellsteps data" at bounding box center [481, 575] width 13 height 13
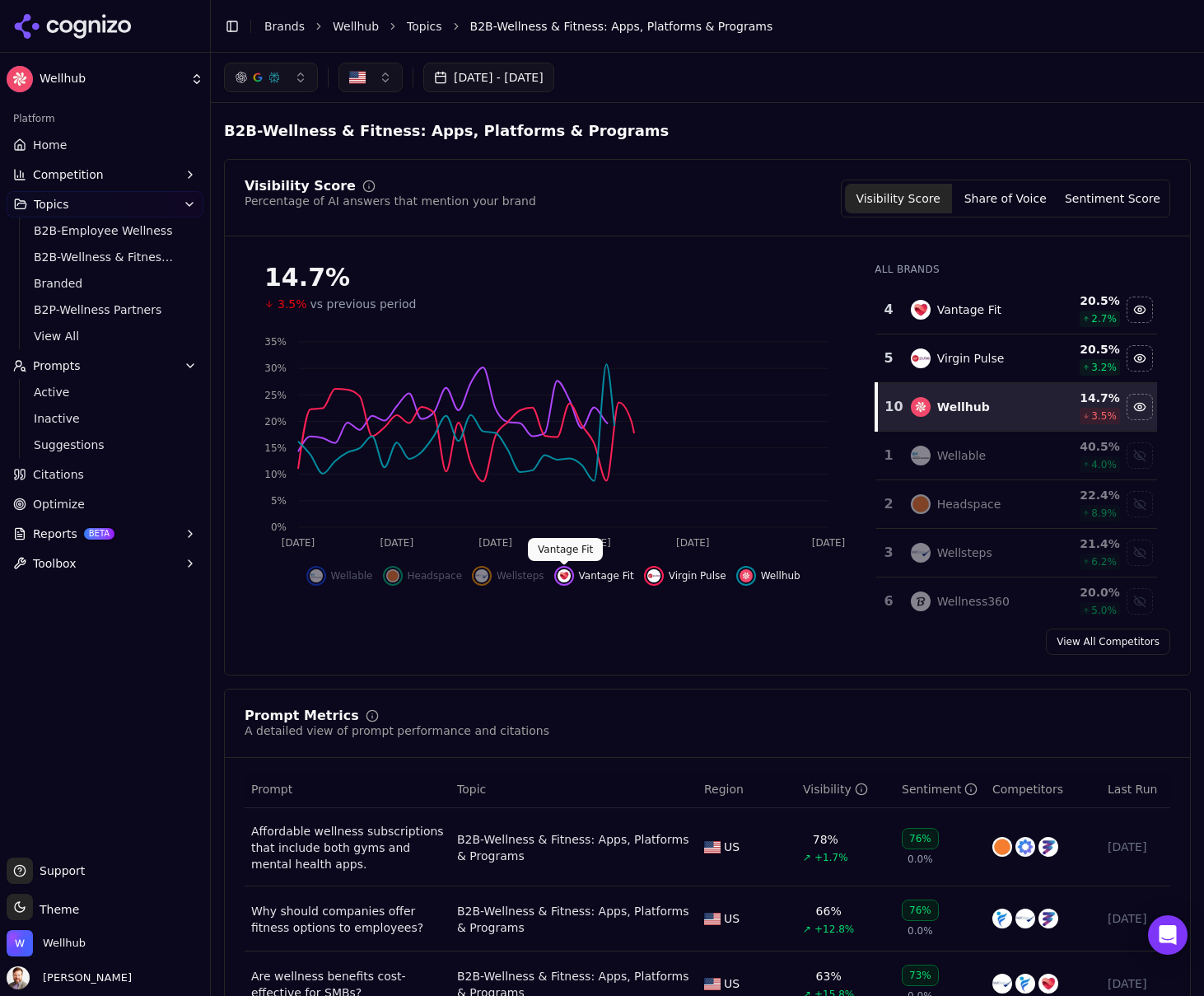
click at [566, 574] on img "Hide vantage fit data" at bounding box center [564, 575] width 13 height 13
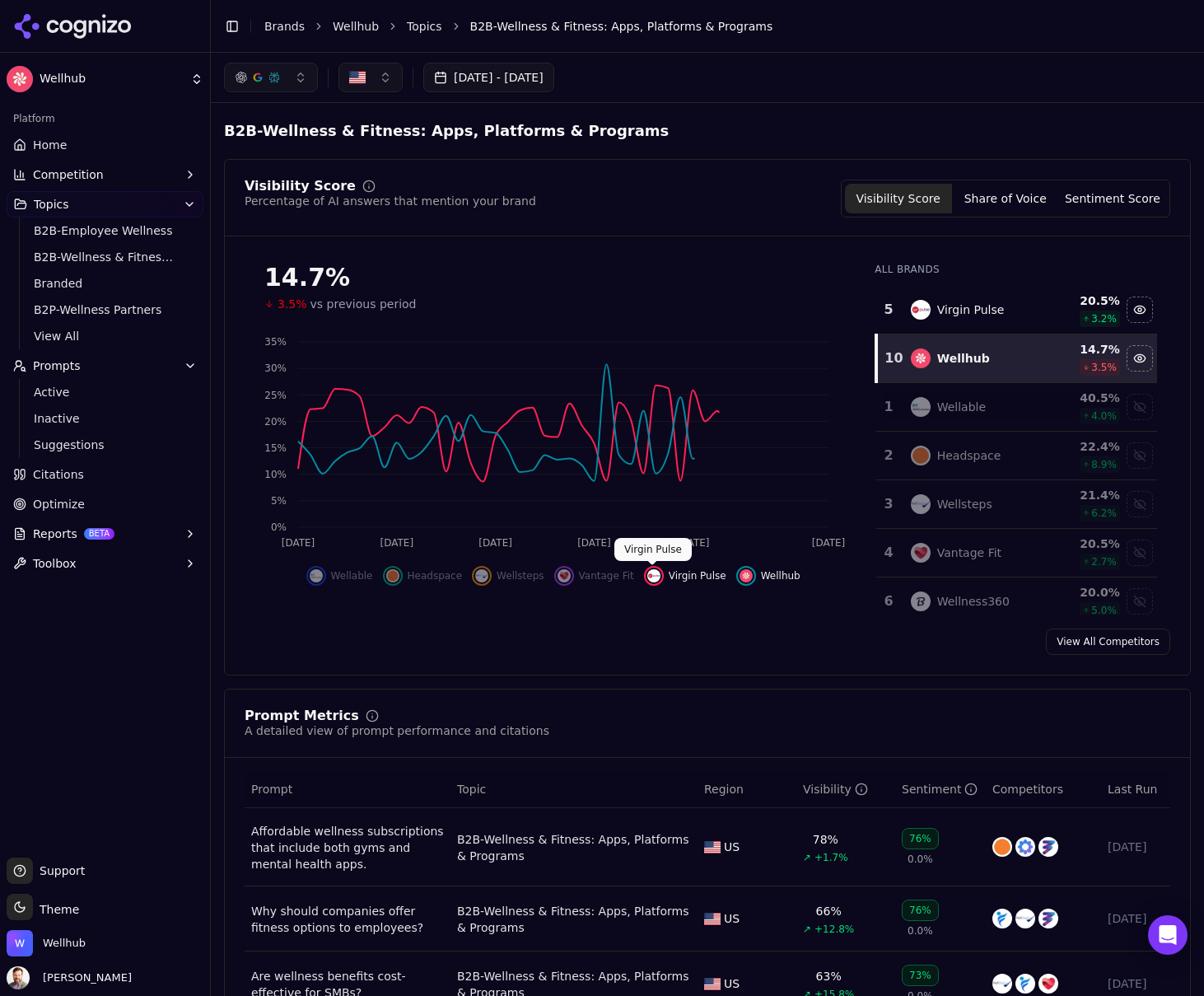
click at [655, 575] on img "Hide virgin pulse data" at bounding box center [654, 575] width 13 height 13
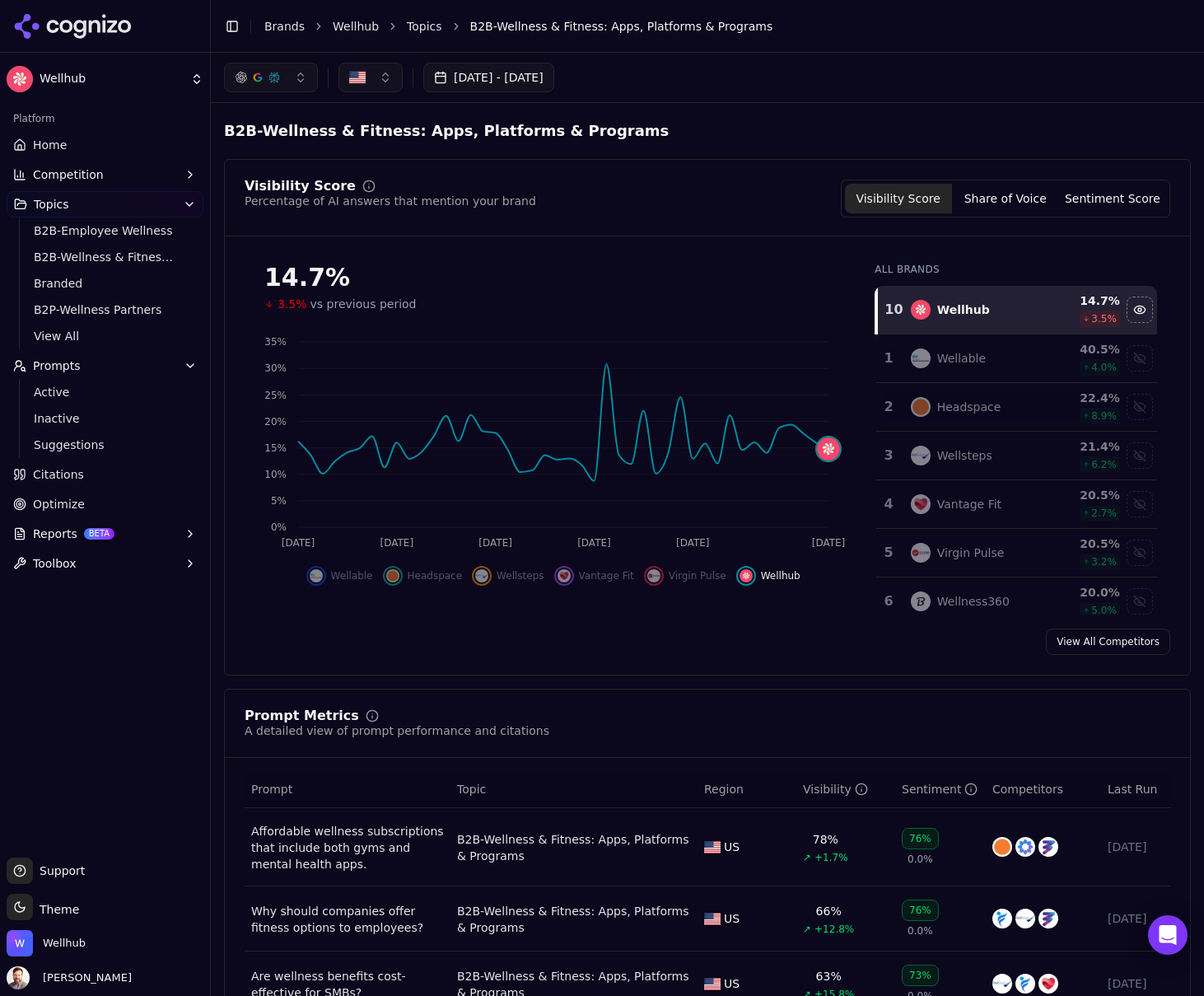
click at [555, 72] on button "[DATE] - [DATE]" at bounding box center [488, 78] width 131 height 30
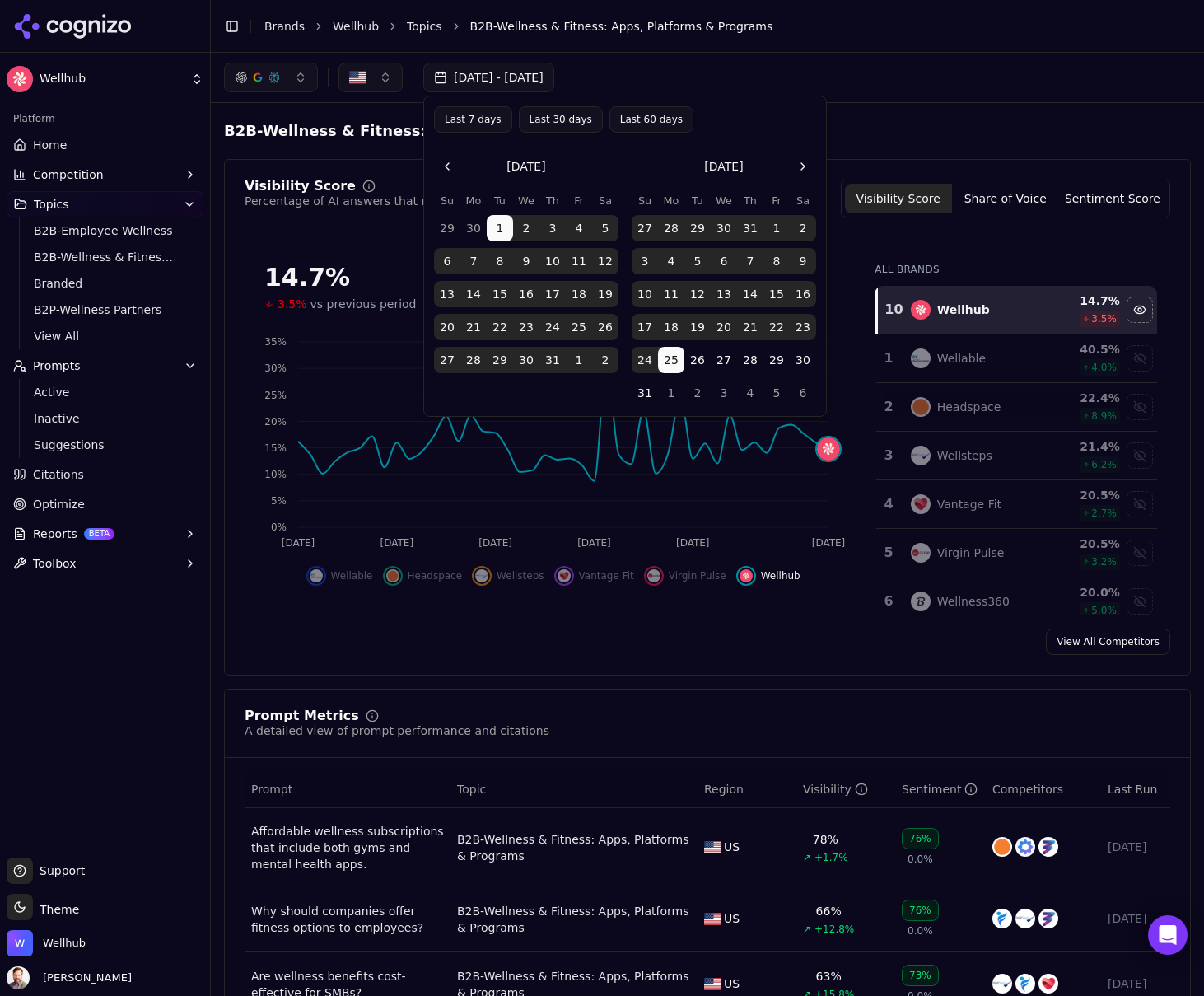
click at [800, 167] on button "Go to the Next Month" at bounding box center [803, 166] width 27 height 27
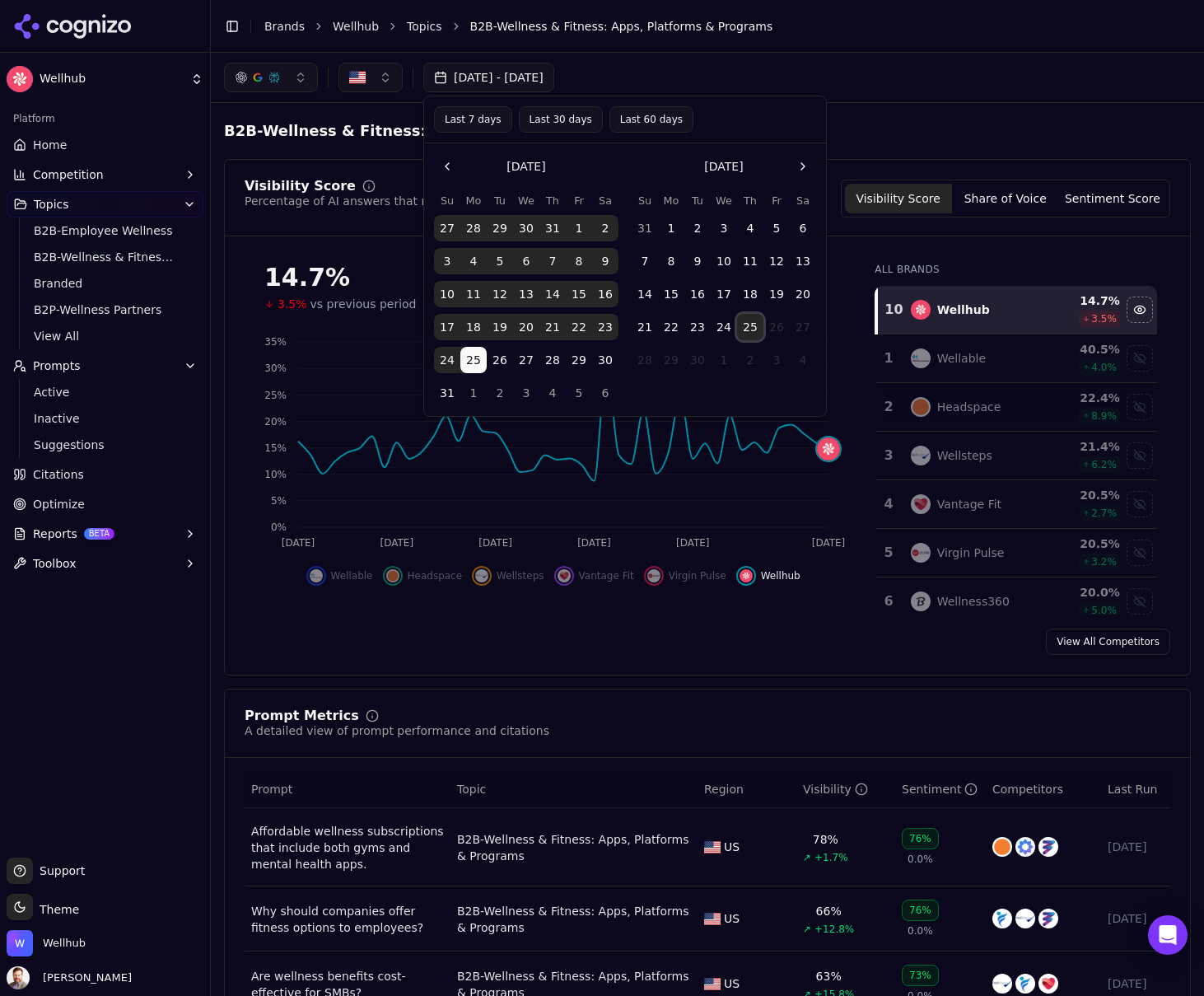
click at [746, 322] on button "25" at bounding box center [751, 327] width 27 height 27
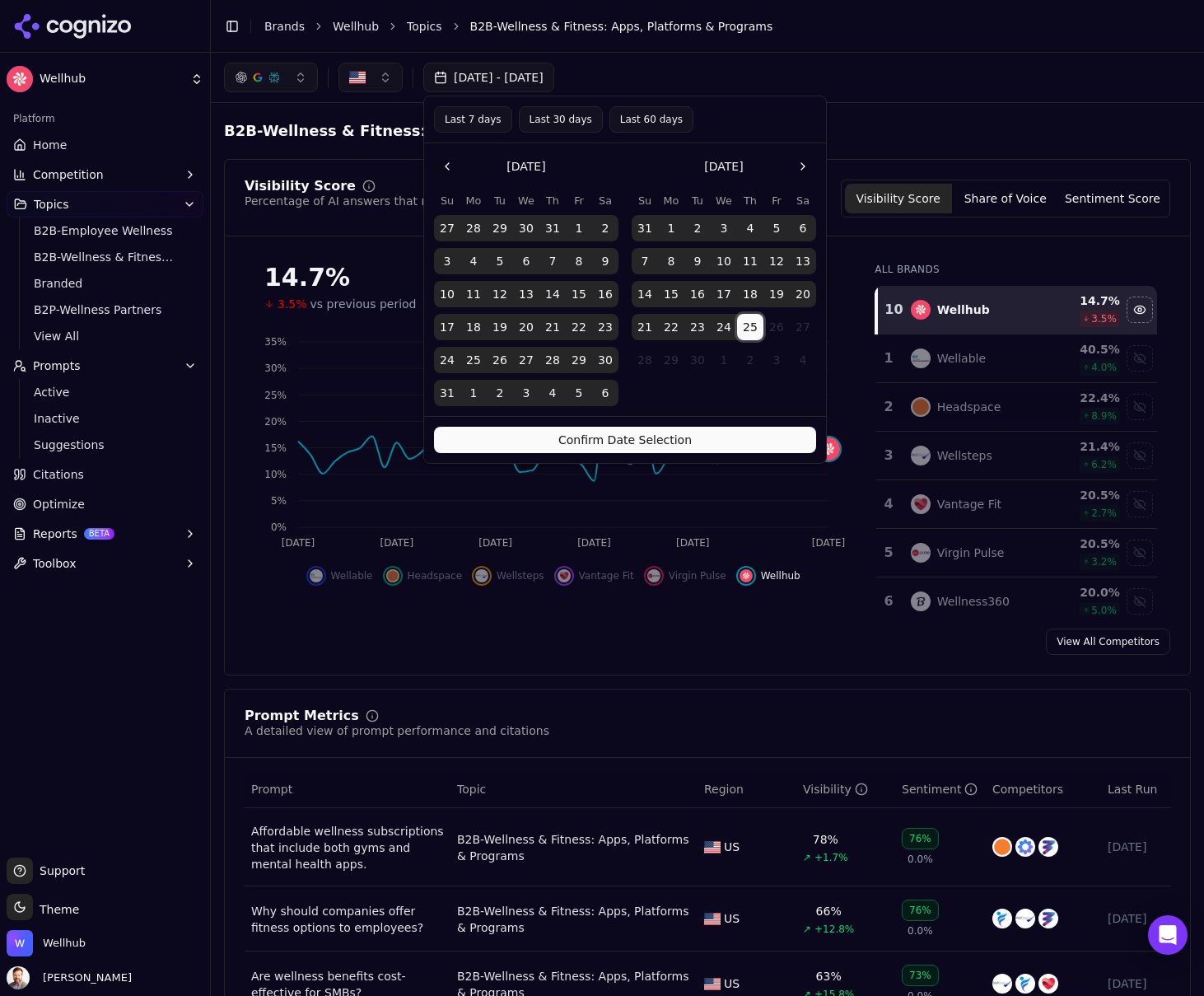
click at [678, 438] on button "Confirm Date Selection" at bounding box center [625, 440] width 382 height 27
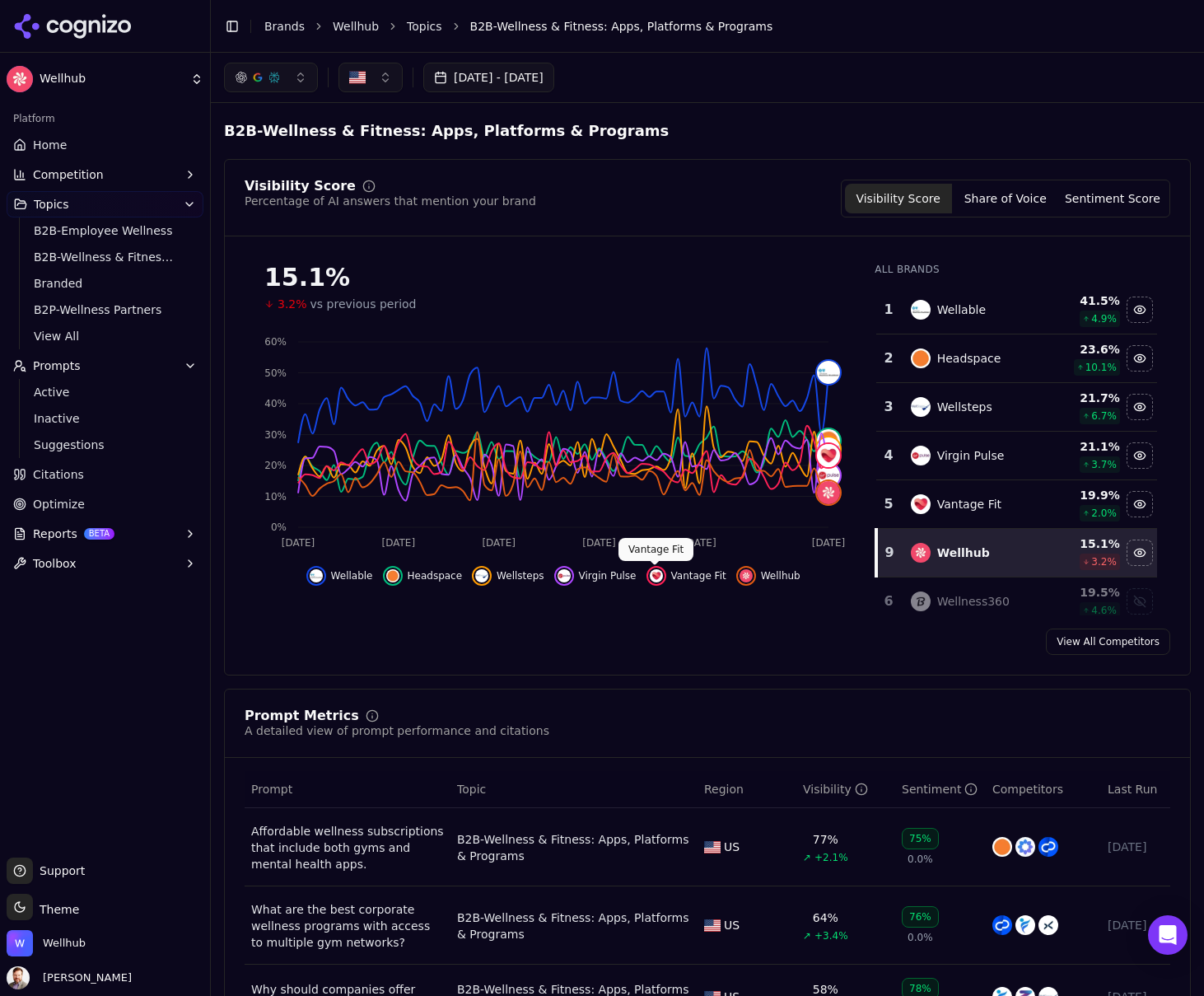
click at [655, 578] on img "Hide vantage fit data" at bounding box center [656, 575] width 13 height 13
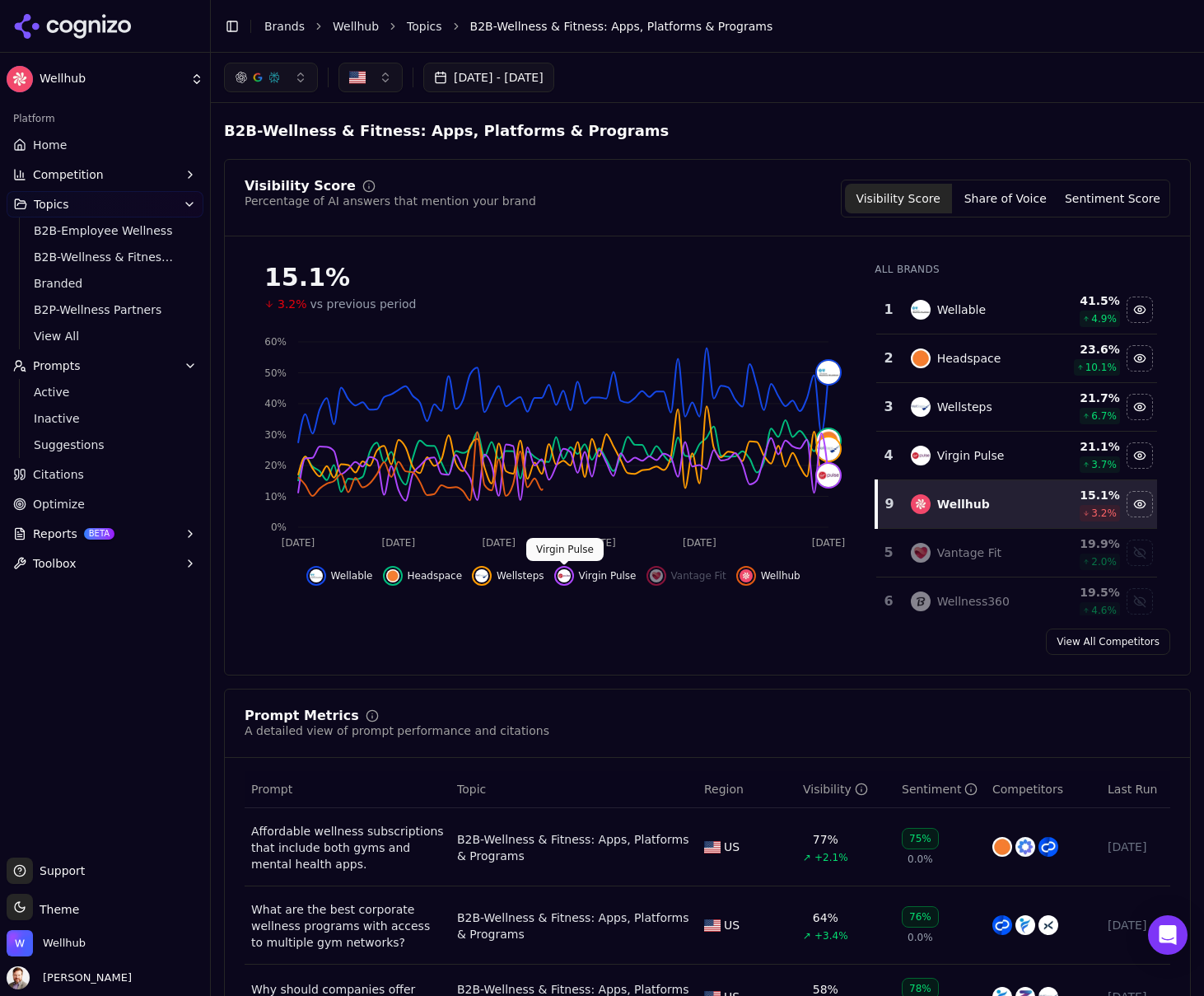
click at [563, 576] on img "Hide virgin pulse data" at bounding box center [564, 575] width 13 height 13
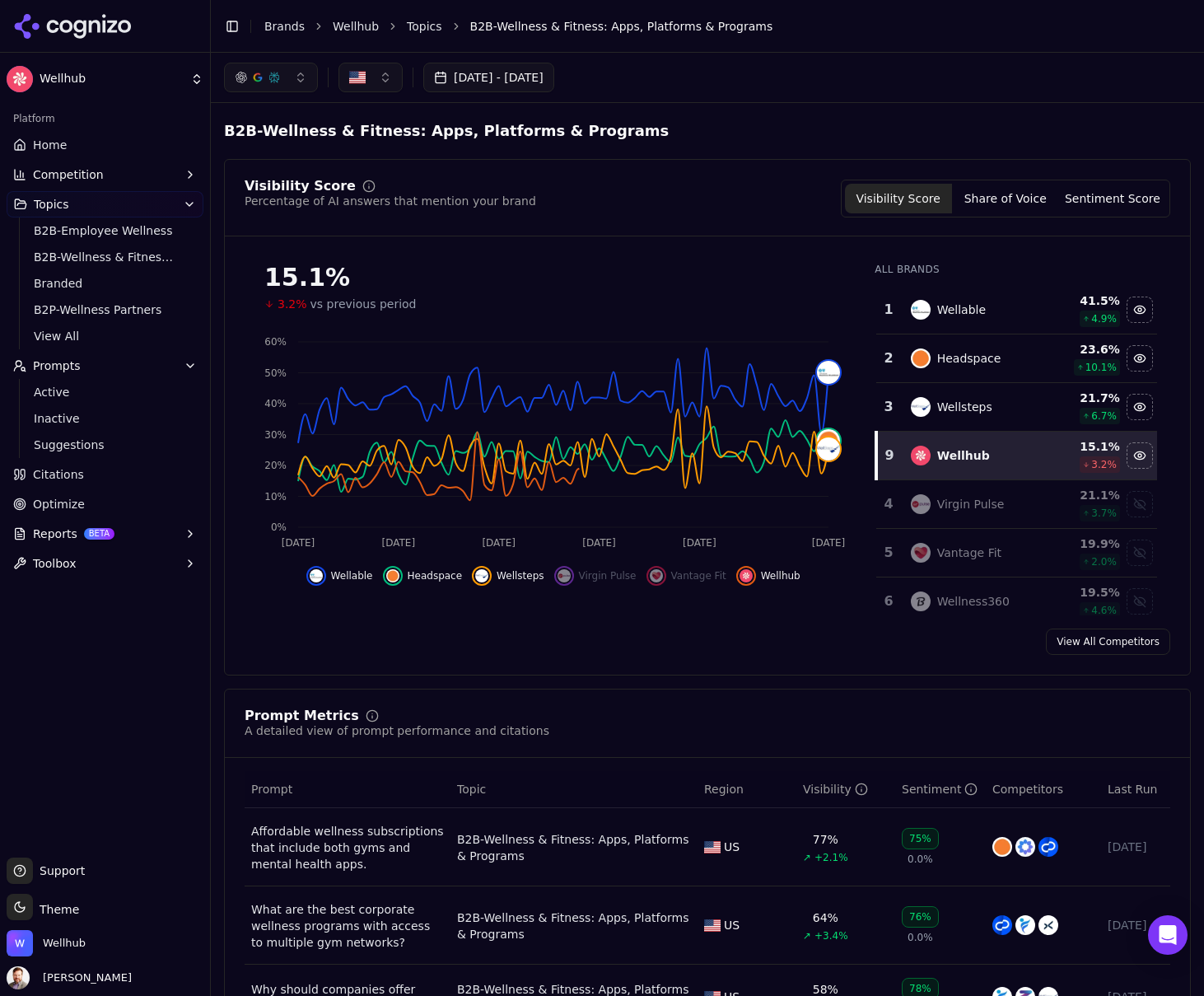
click at [492, 577] on button "Wellsteps" at bounding box center [507, 576] width 72 height 19
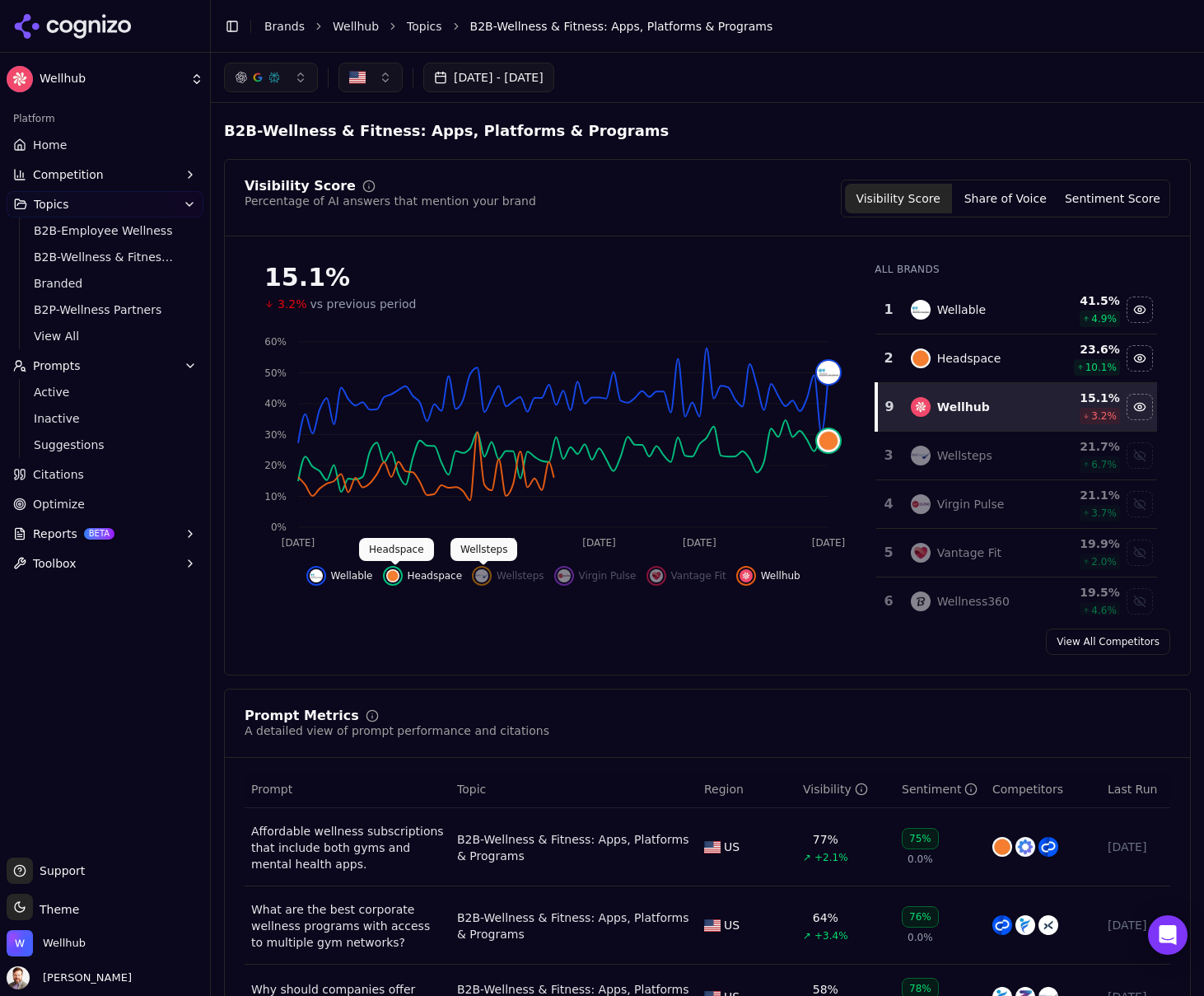
click at [397, 575] on img "Hide headspace data" at bounding box center [392, 575] width 13 height 13
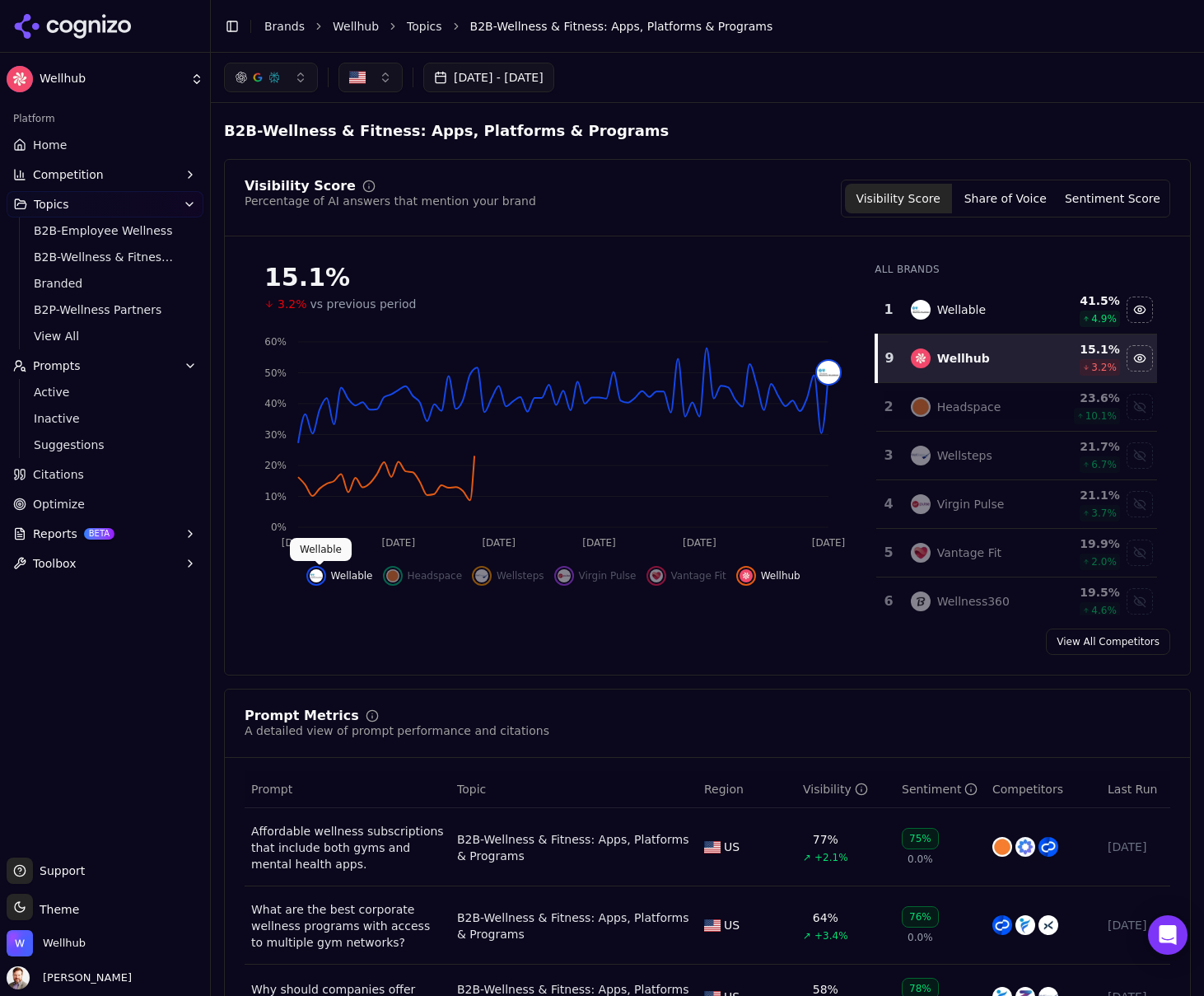
click at [320, 577] on img "Hide wellable data" at bounding box center [316, 575] width 13 height 13
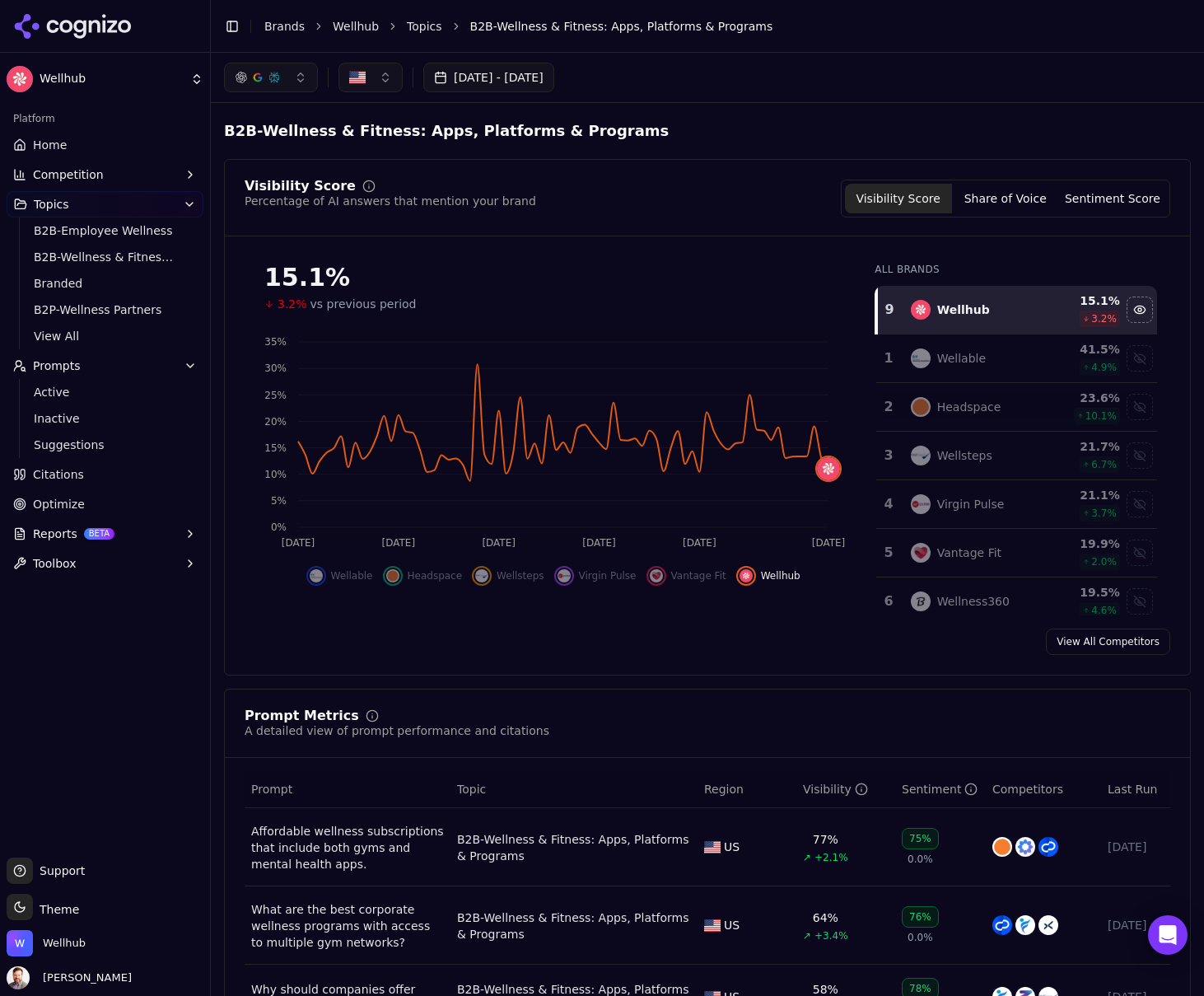
click at [1122, 198] on button "Sentiment Score" at bounding box center [1112, 199] width 107 height 30
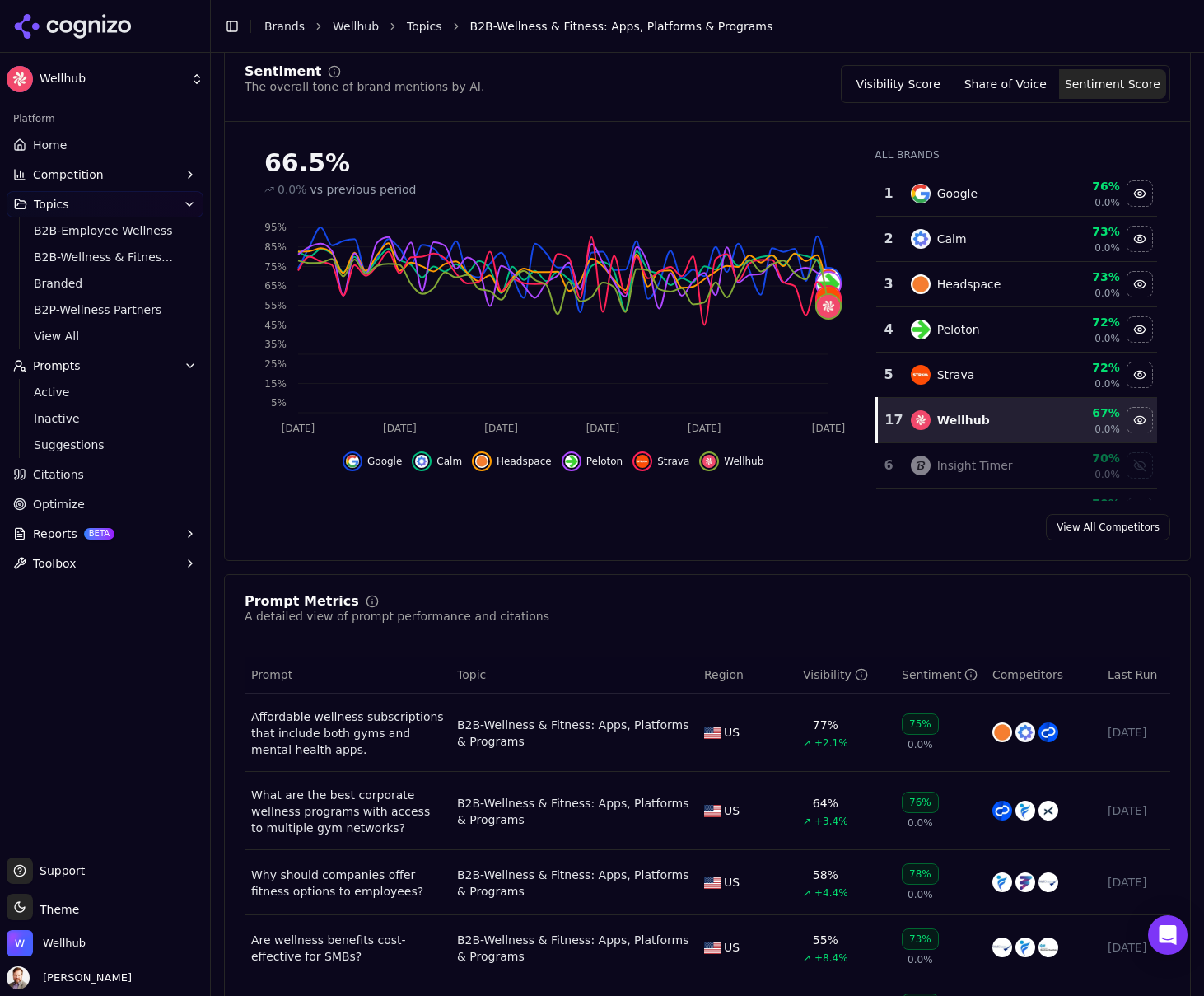
scroll to position [196, 0]
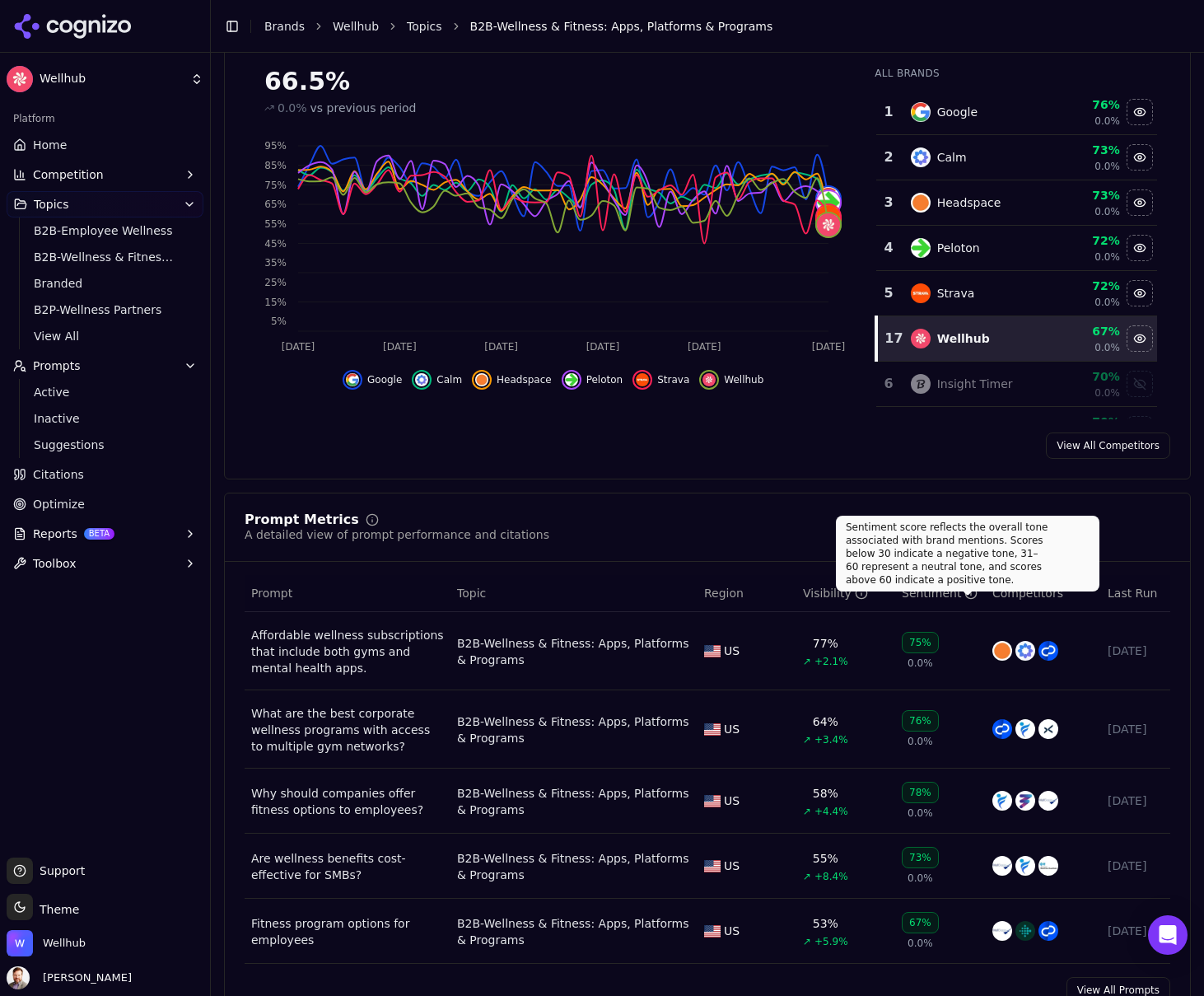
click at [971, 594] on icon "Data table" at bounding box center [971, 594] width 0 height 3
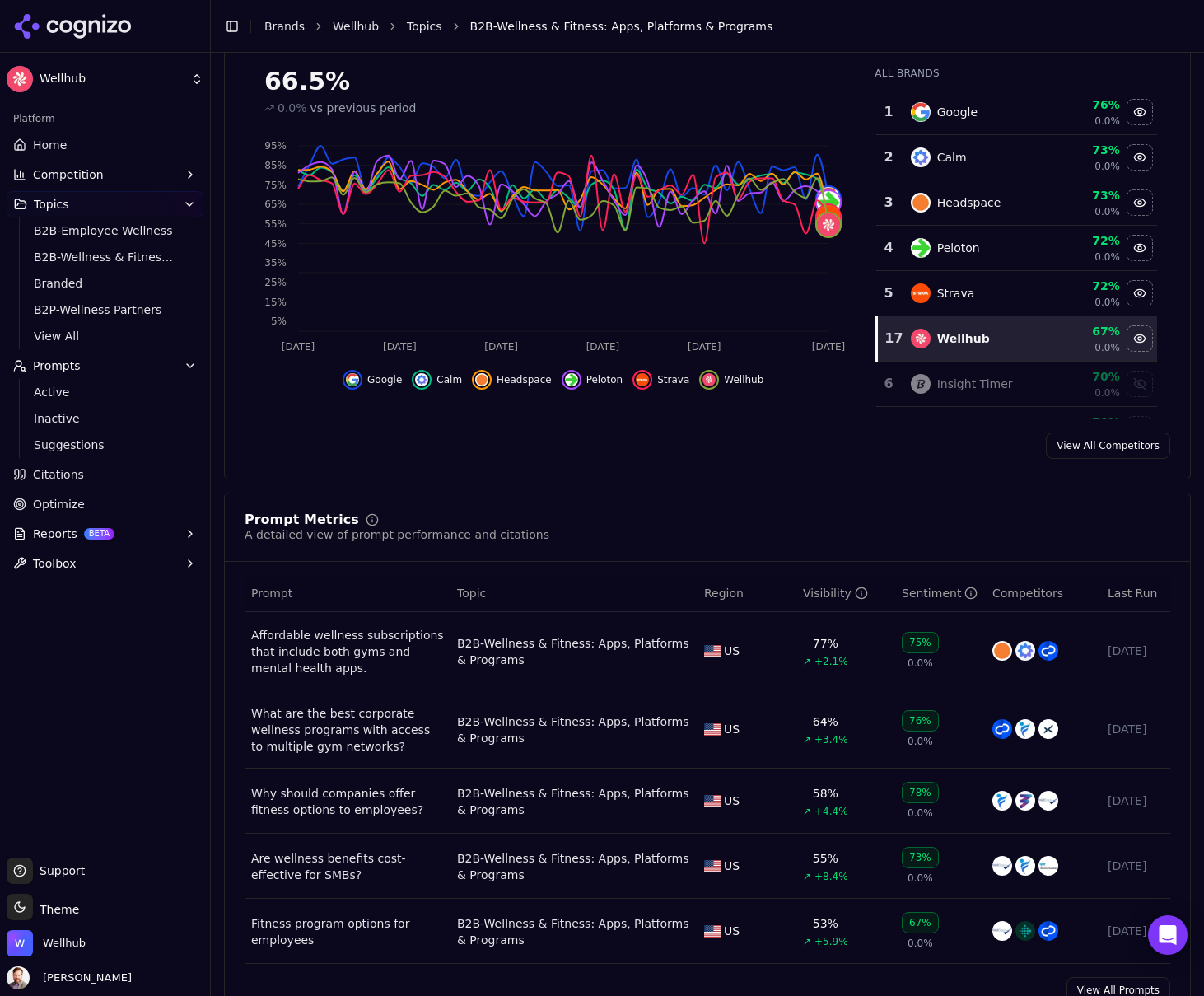
click at [971, 594] on icon "Data table" at bounding box center [971, 594] width 0 height 3
click at [939, 593] on div "Sentiment" at bounding box center [940, 593] width 76 height 17
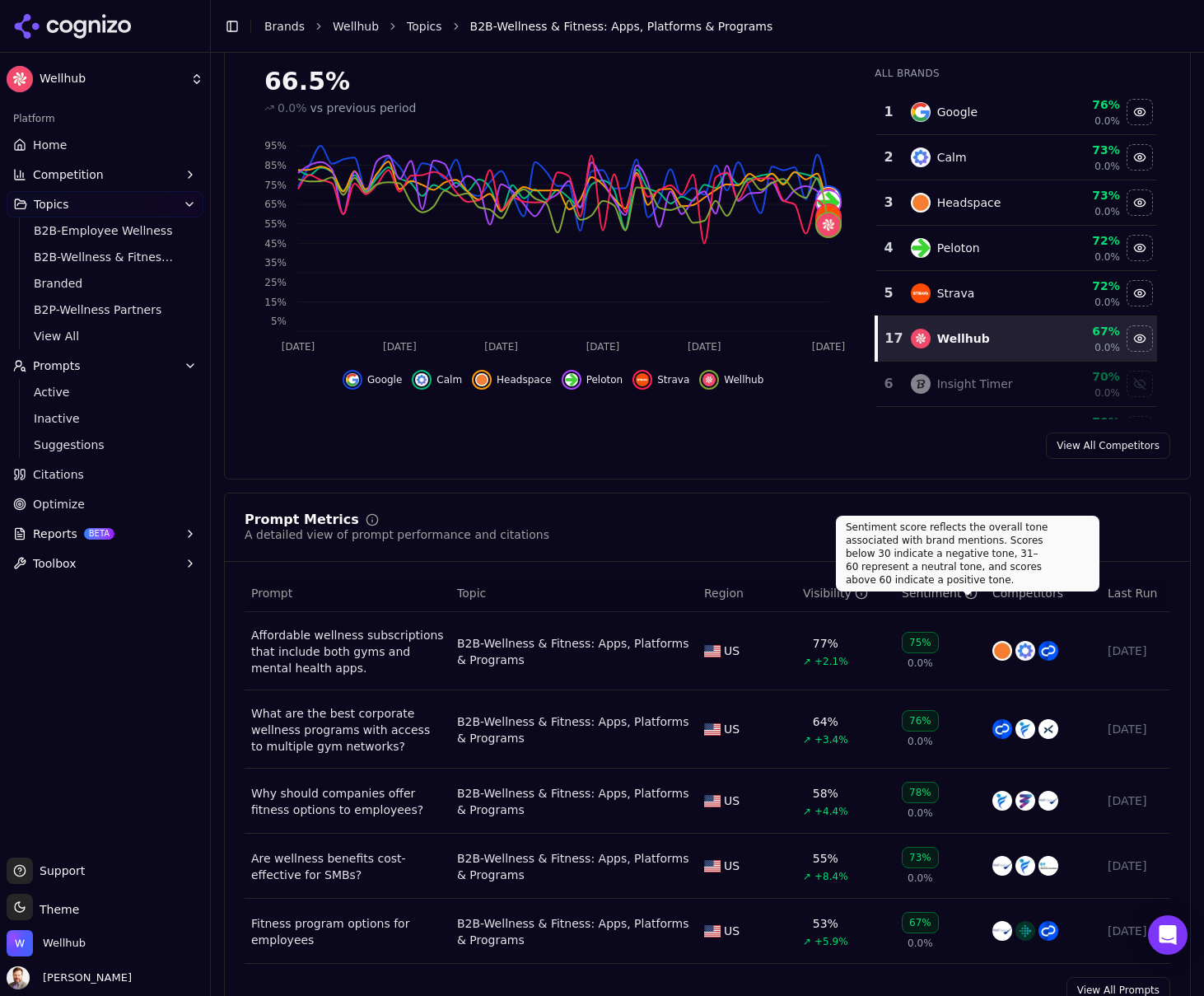
click at [971, 593] on icon "Data table" at bounding box center [971, 594] width 0 height 3
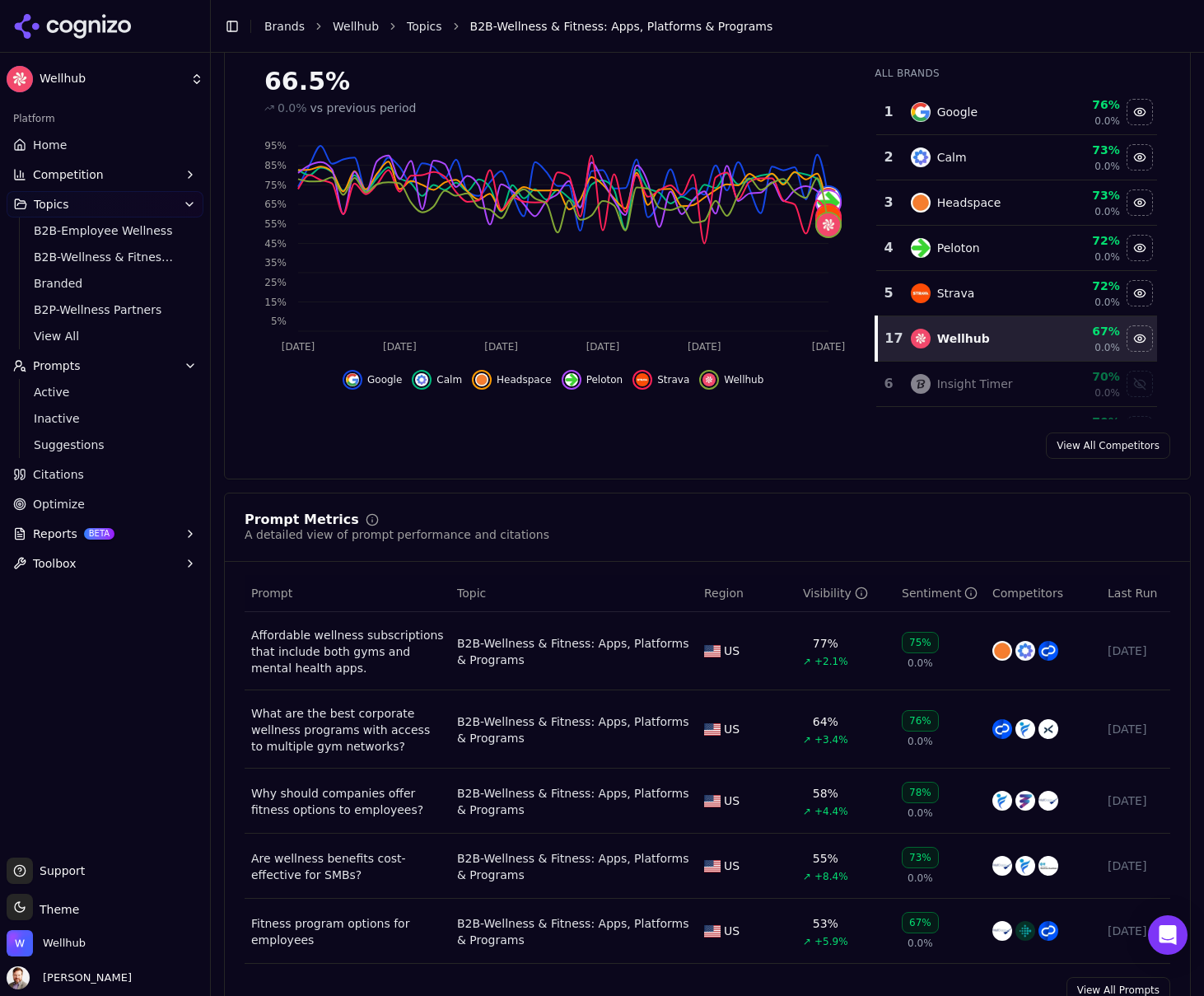
click at [971, 593] on icon "Data table" at bounding box center [971, 594] width 0 height 3
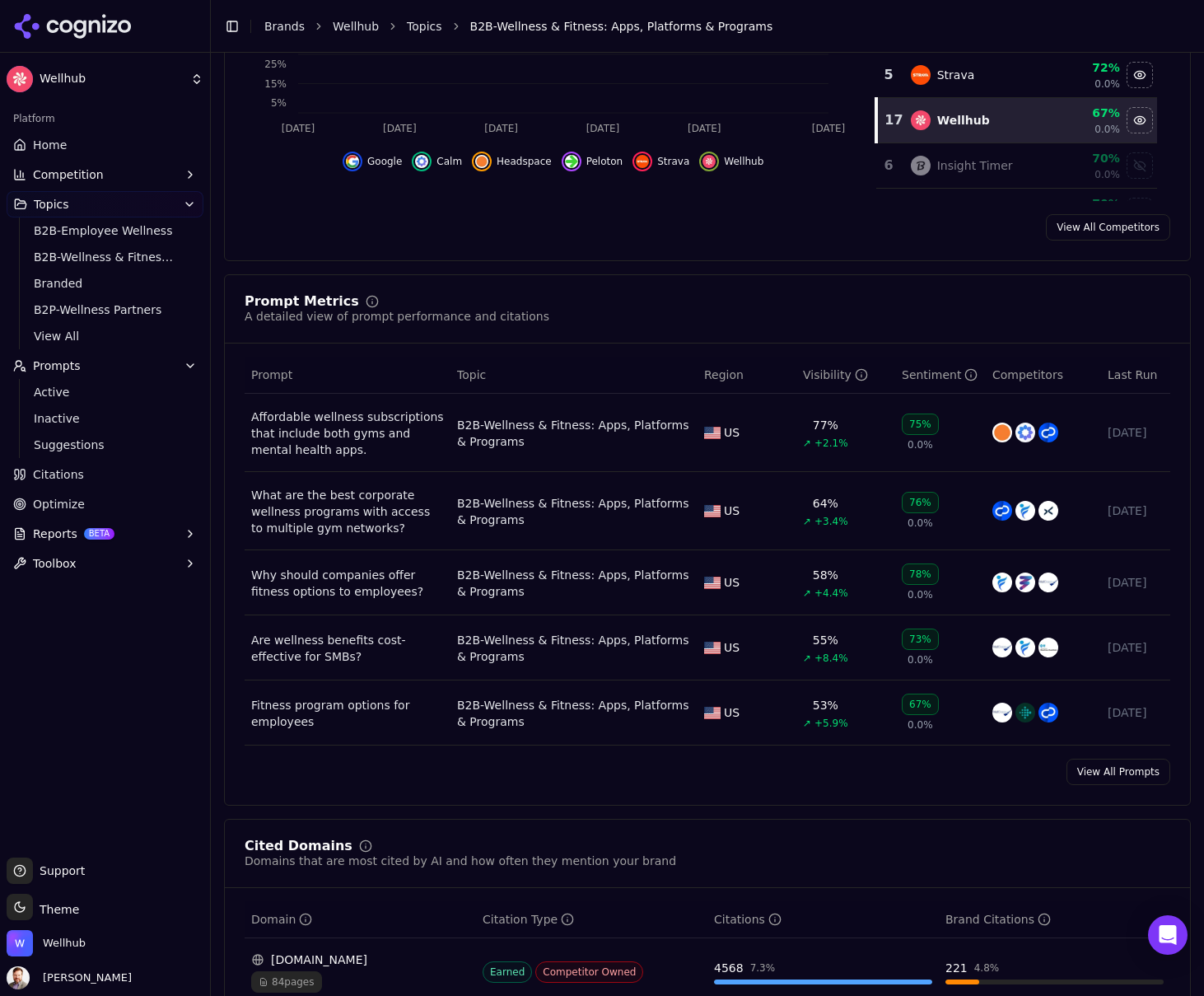
scroll to position [424, 0]
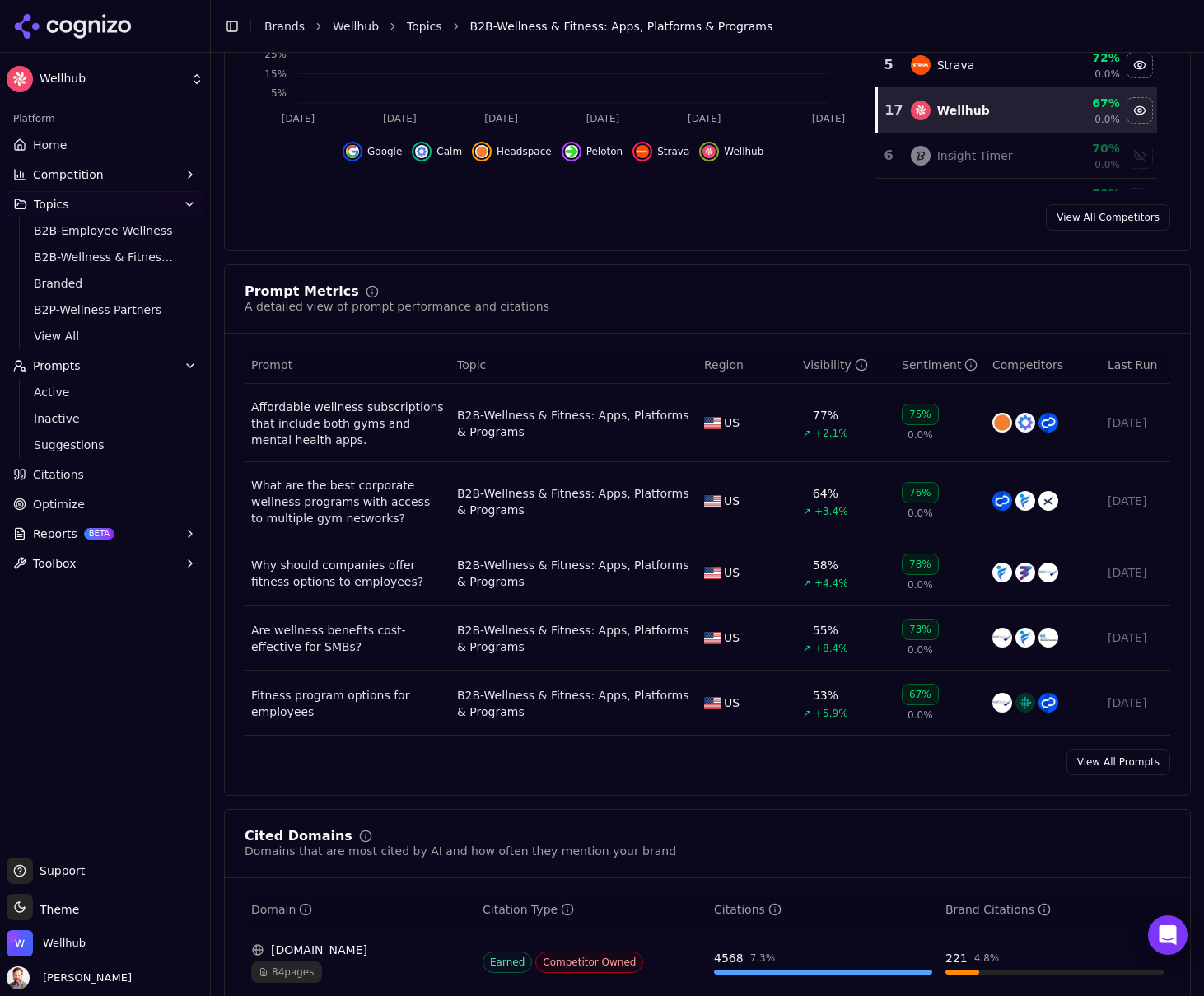
click at [918, 495] on div "76%" at bounding box center [920, 493] width 37 height 21
